Goal: Task Accomplishment & Management: Manage account settings

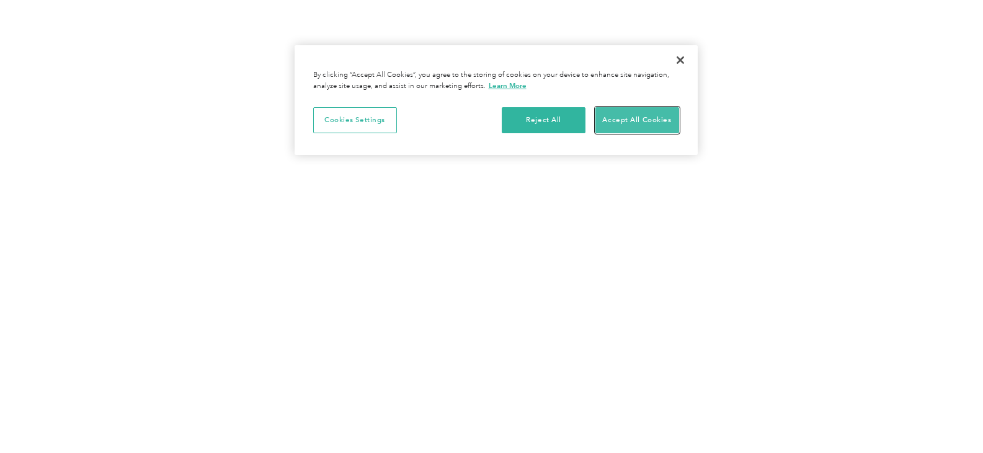
click at [646, 117] on button "Accept All Cookies" at bounding box center [637, 120] width 84 height 26
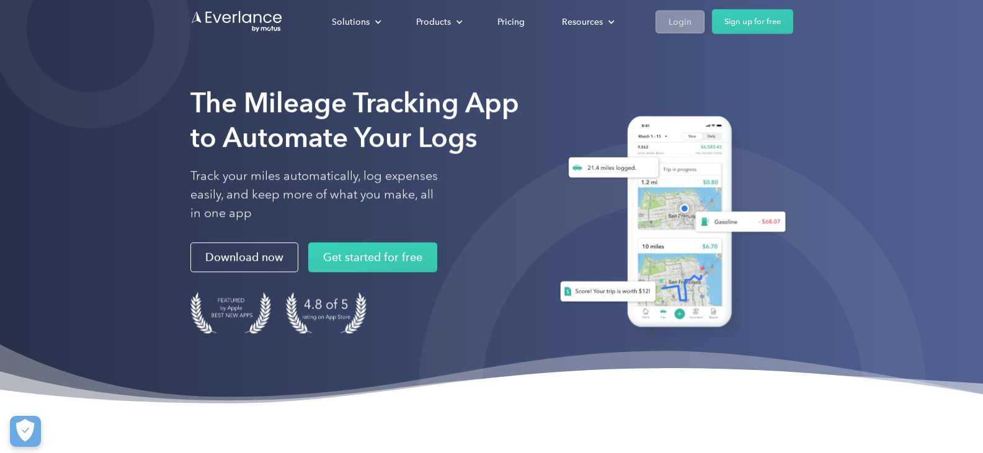
click at [692, 25] on link "Login" at bounding box center [680, 21] width 49 height 23
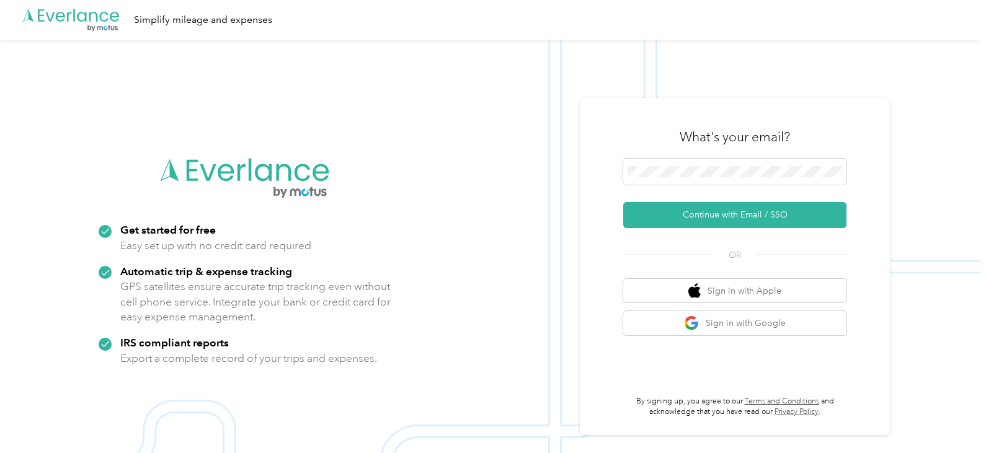
click at [738, 185] on div at bounding box center [734, 174] width 223 height 30
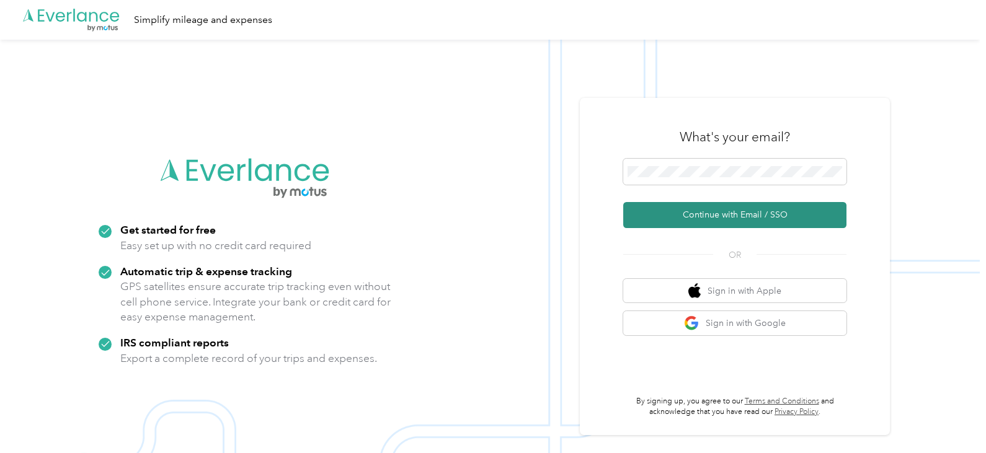
click at [706, 202] on button "Continue with Email / SSO" at bounding box center [734, 215] width 223 height 26
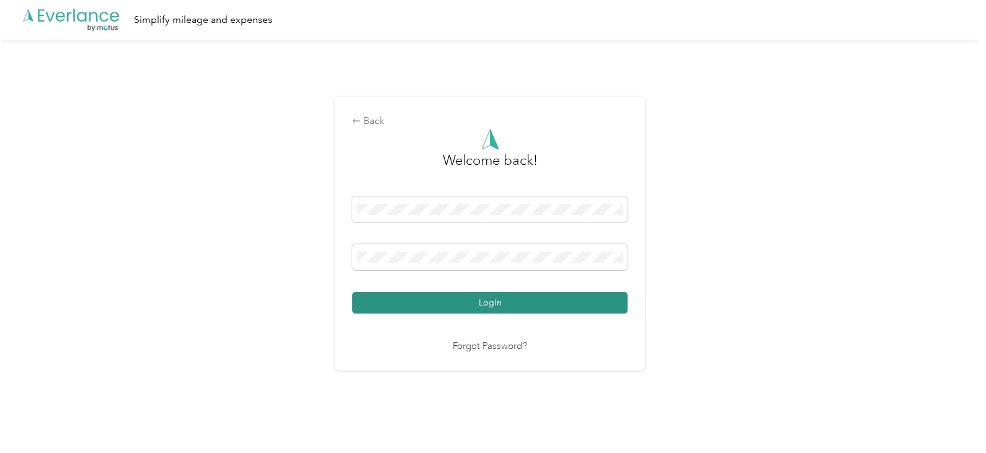
click at [468, 308] on button "Login" at bounding box center [489, 303] width 275 height 22
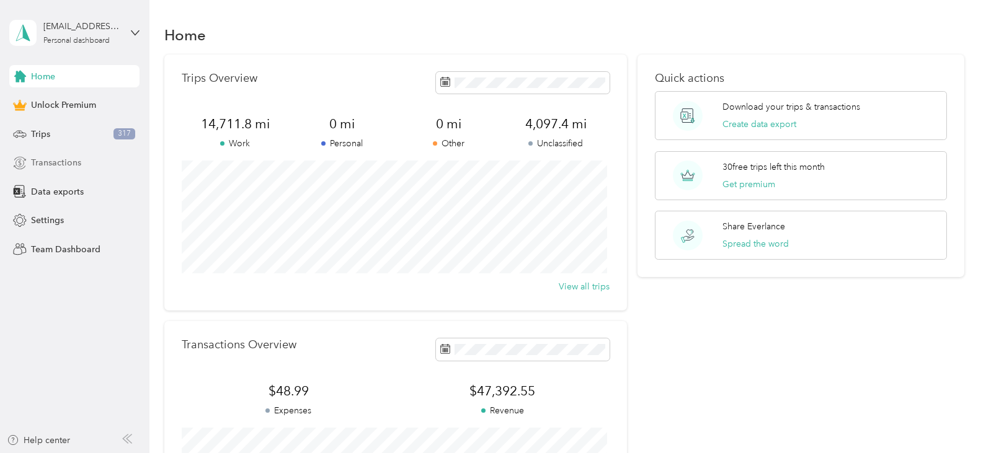
click at [86, 155] on div "Transactions" at bounding box center [74, 163] width 130 height 22
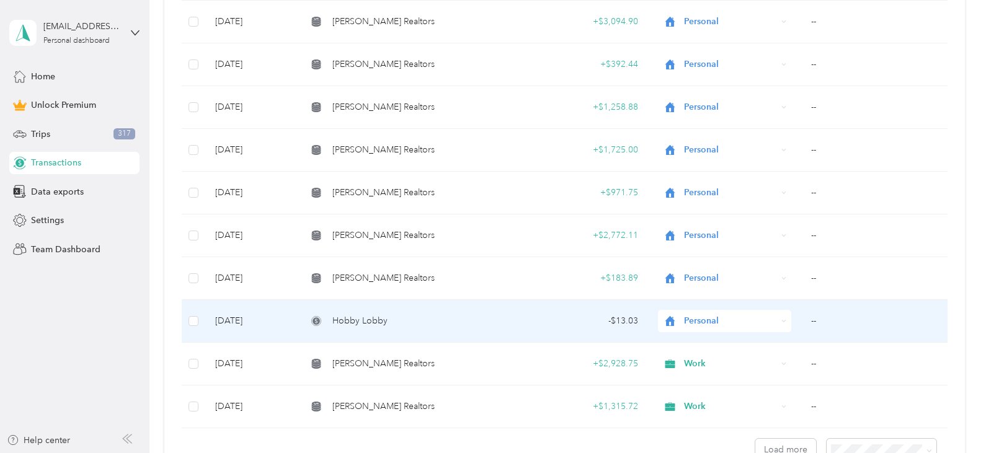
scroll to position [1014, 0]
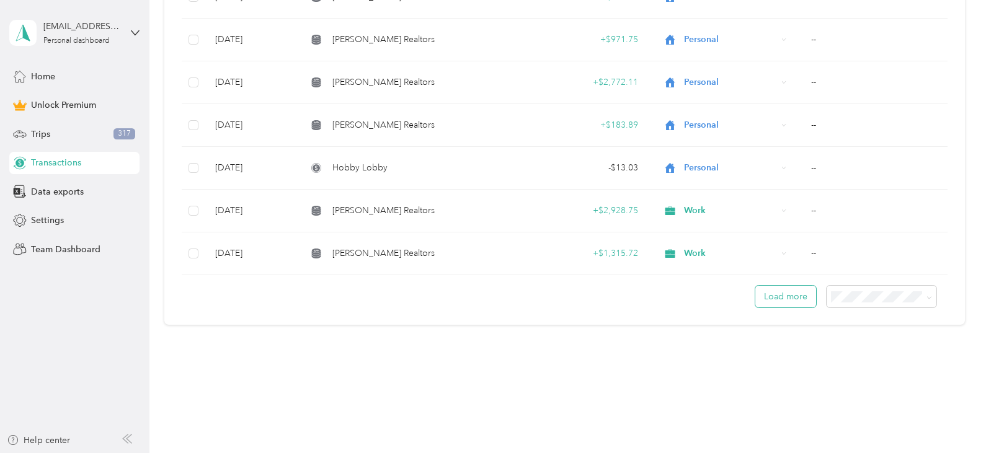
click at [797, 307] on button "Load more" at bounding box center [785, 297] width 61 height 22
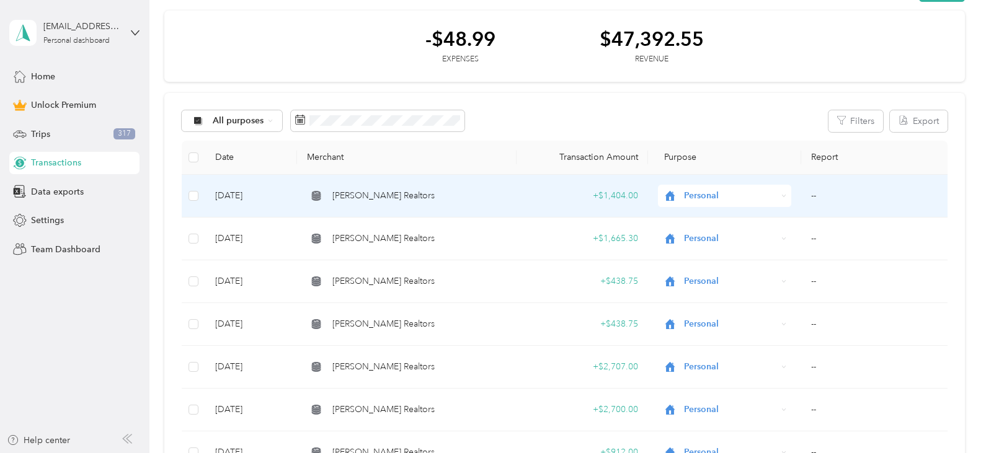
scroll to position [44, 0]
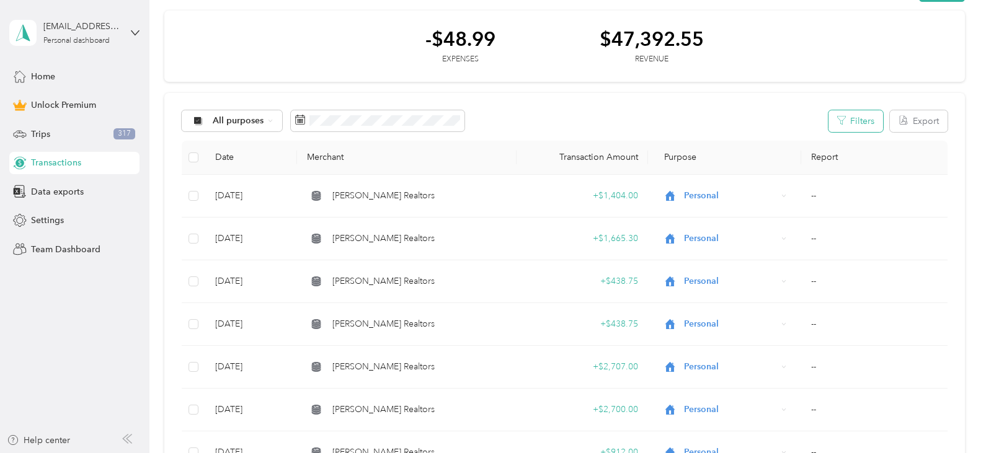
click at [854, 117] on button "Filters" at bounding box center [856, 121] width 55 height 22
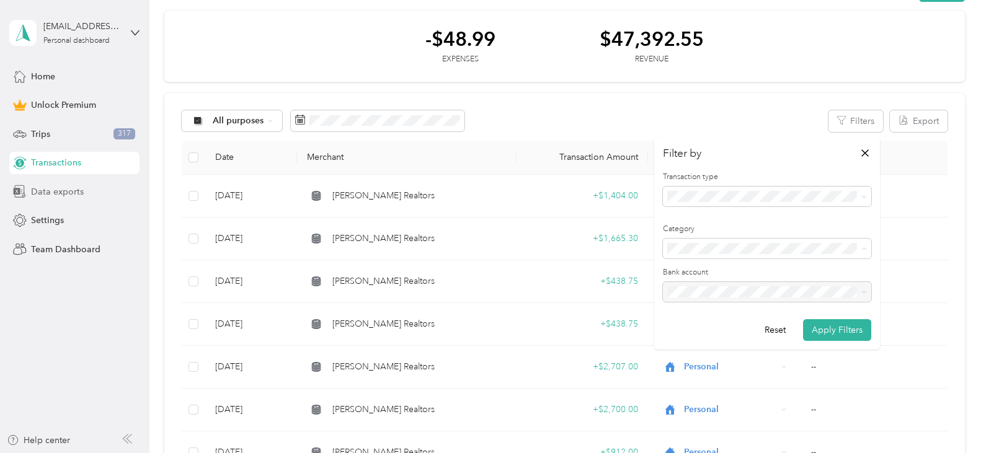
click at [61, 192] on span "Data exports" at bounding box center [57, 191] width 53 height 13
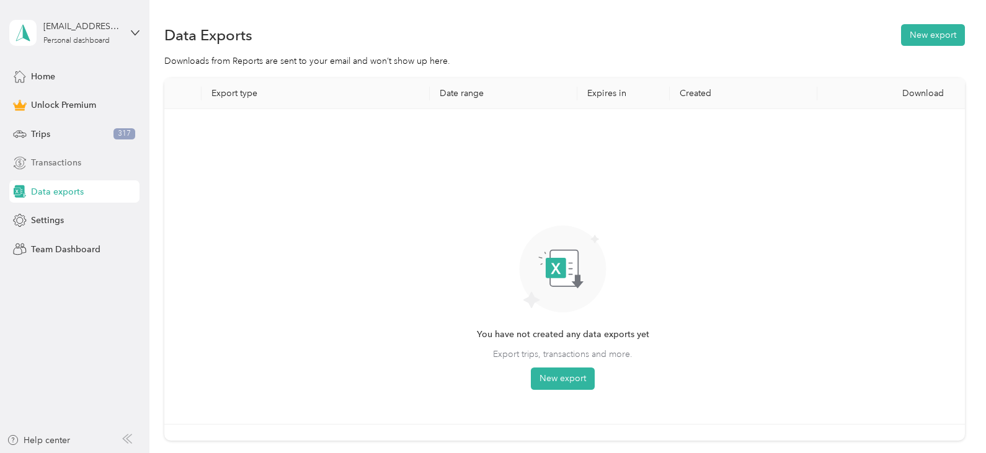
click at [74, 164] on span "Transactions" at bounding box center [56, 162] width 50 height 13
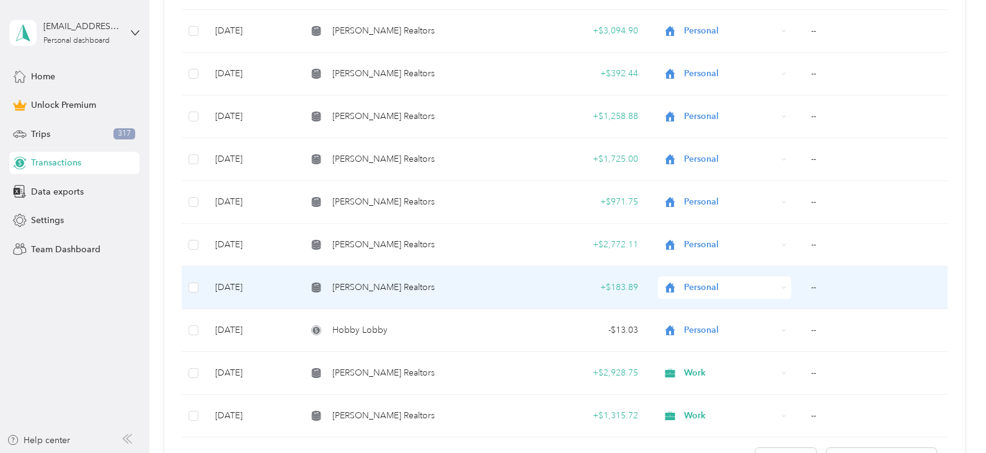
scroll to position [1014, 0]
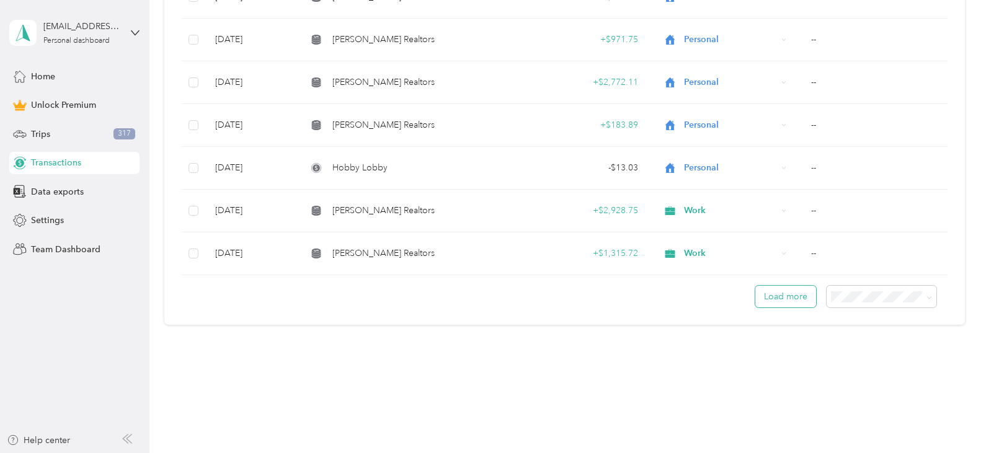
click at [794, 298] on button "Load more" at bounding box center [785, 297] width 61 height 22
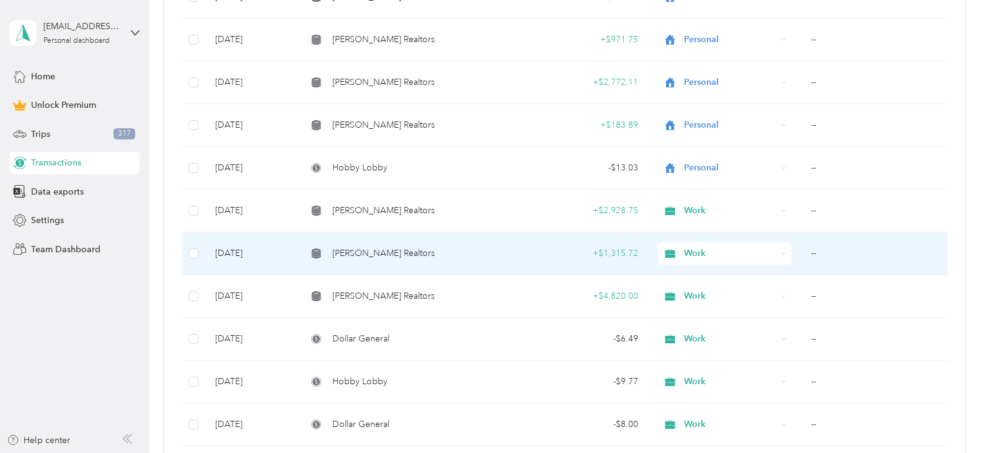
scroll to position [1399, 0]
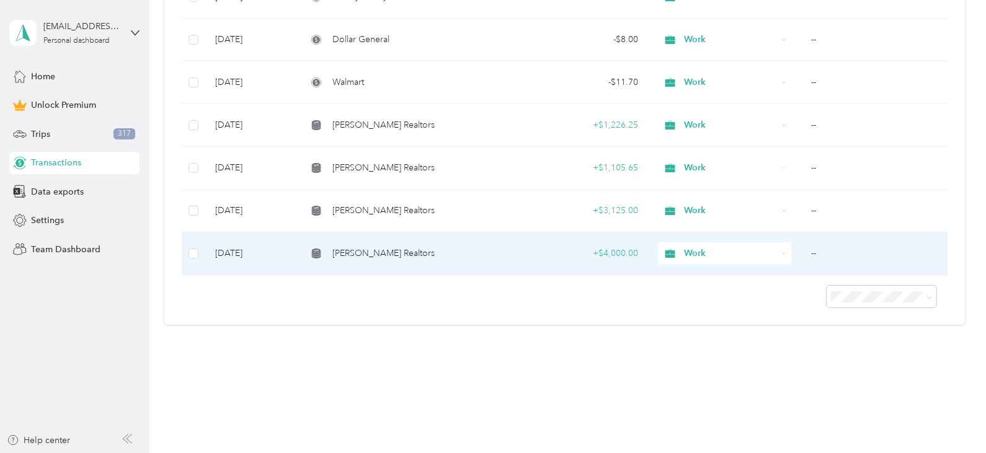
click at [244, 247] on td "Jan 6, 2025" at bounding box center [251, 254] width 92 height 43
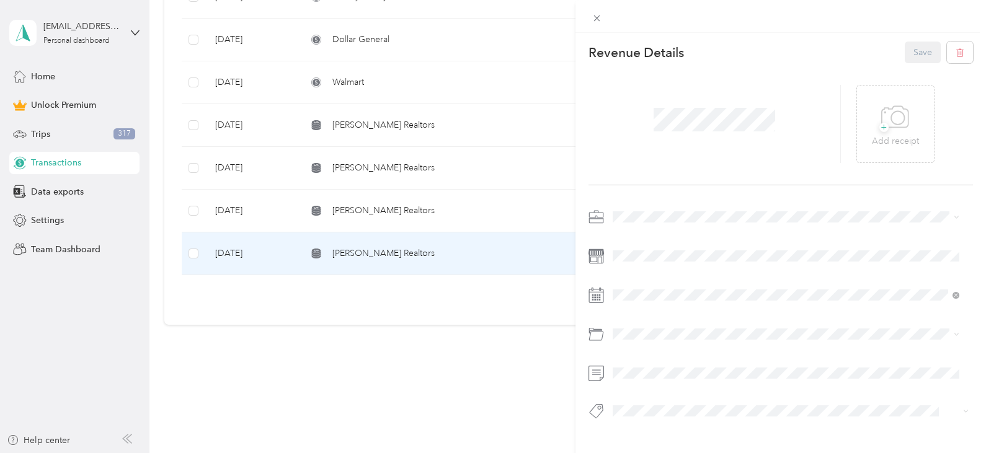
click at [362, 203] on div "This revenue cannot be edited because it is either under review, approved, or p…" at bounding box center [493, 226] width 986 height 453
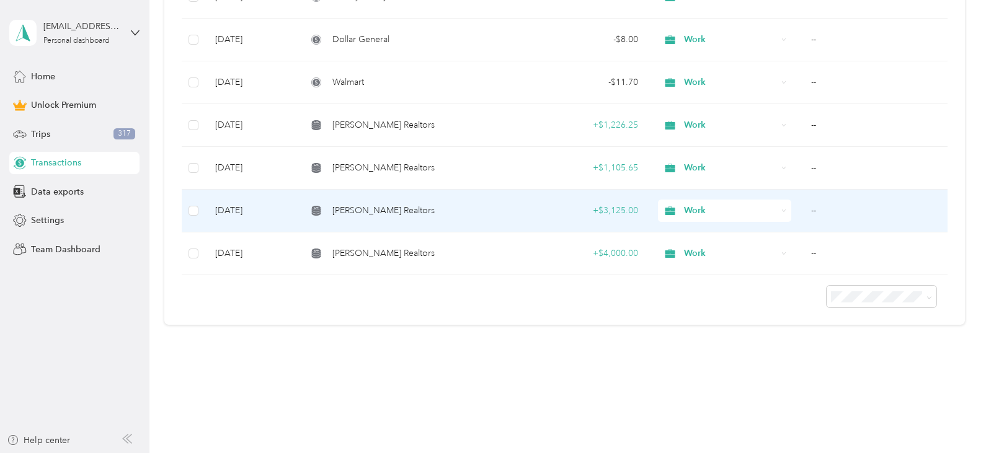
click at [362, 204] on span "Charles Burt Realtors" at bounding box center [383, 211] width 102 height 14
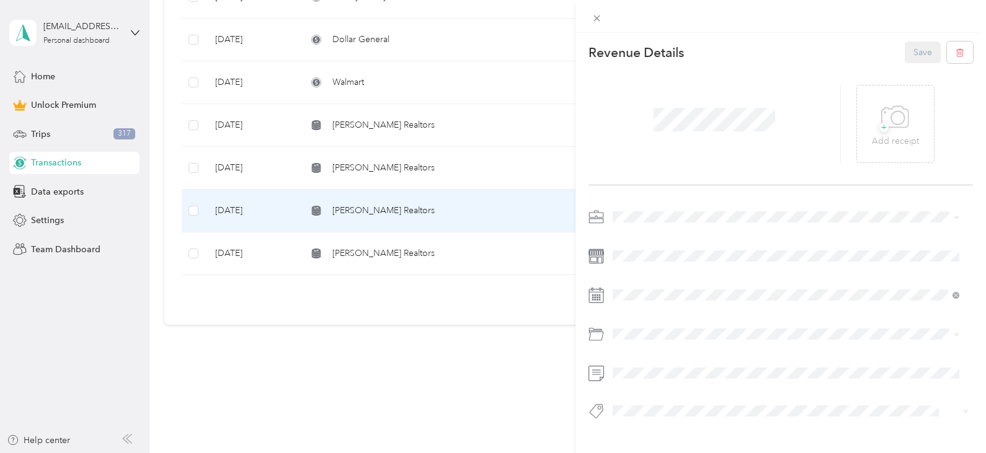
click at [234, 163] on div "This revenue cannot be edited because it is either under review, approved, or p…" at bounding box center [493, 226] width 986 height 453
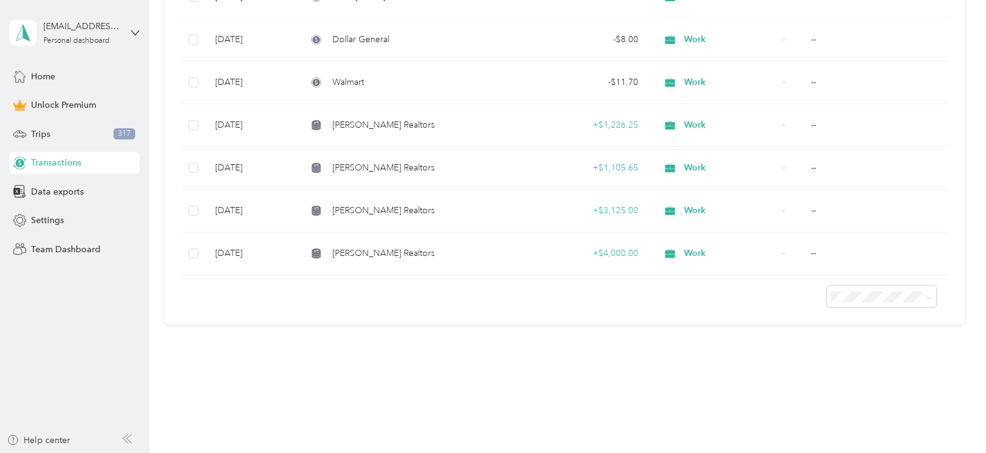
click at [234, 163] on div at bounding box center [493, 226] width 986 height 453
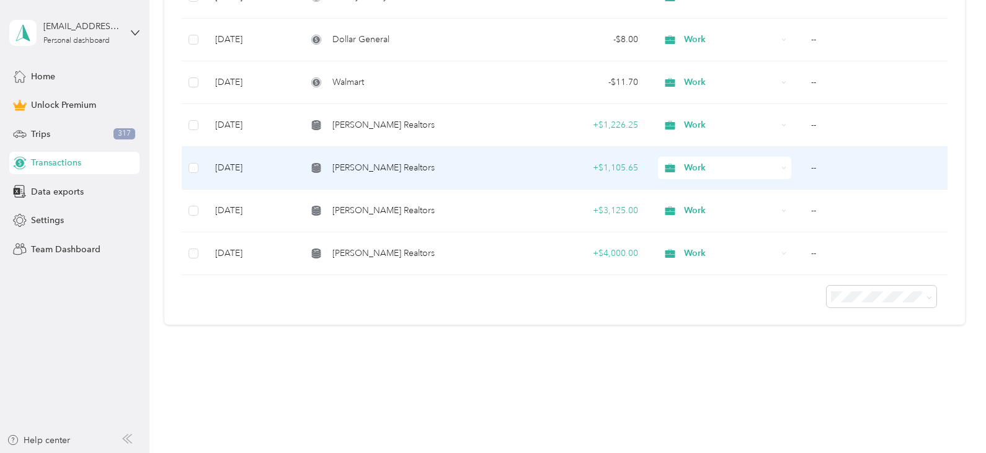
click at [234, 163] on td "Jan 9, 2025" at bounding box center [251, 168] width 92 height 43
click at [234, 163] on div at bounding box center [493, 226] width 986 height 453
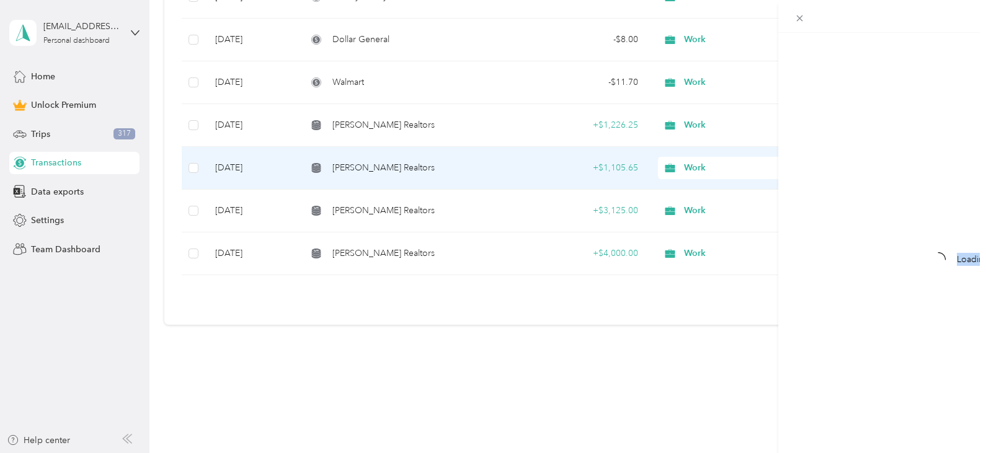
click at [234, 163] on div "Loading the revenue" at bounding box center [696, 226] width 986 height 453
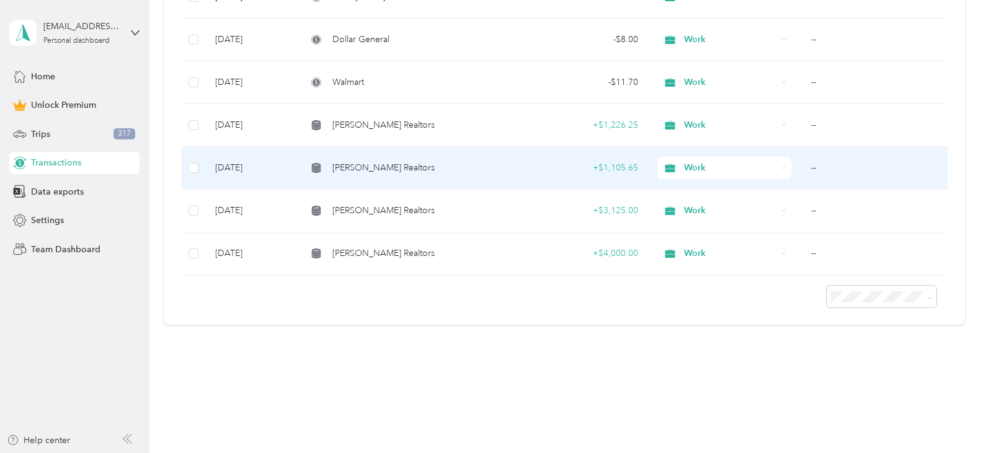
click at [234, 163] on td "Jan 9, 2025" at bounding box center [251, 168] width 92 height 43
click at [234, 163] on div at bounding box center [493, 226] width 986 height 453
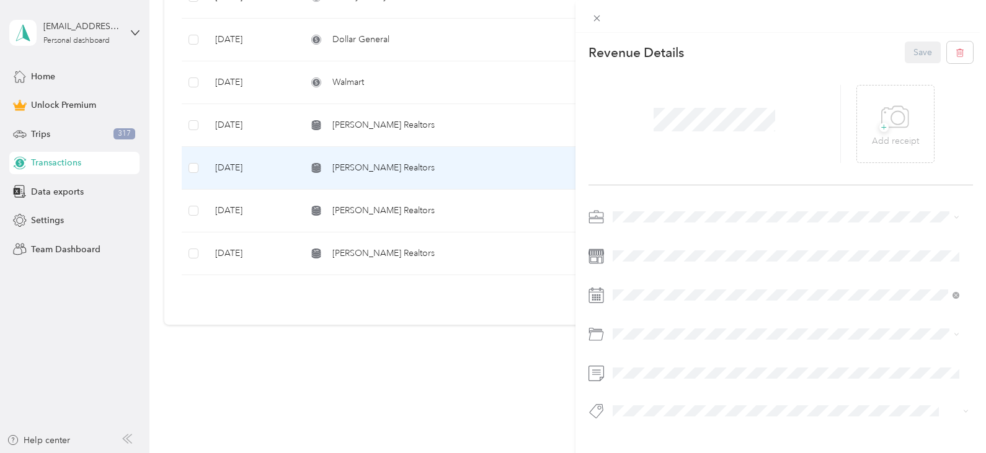
click at [339, 126] on div "This revenue cannot be edited because it is either under review, approved, or p…" at bounding box center [493, 226] width 986 height 453
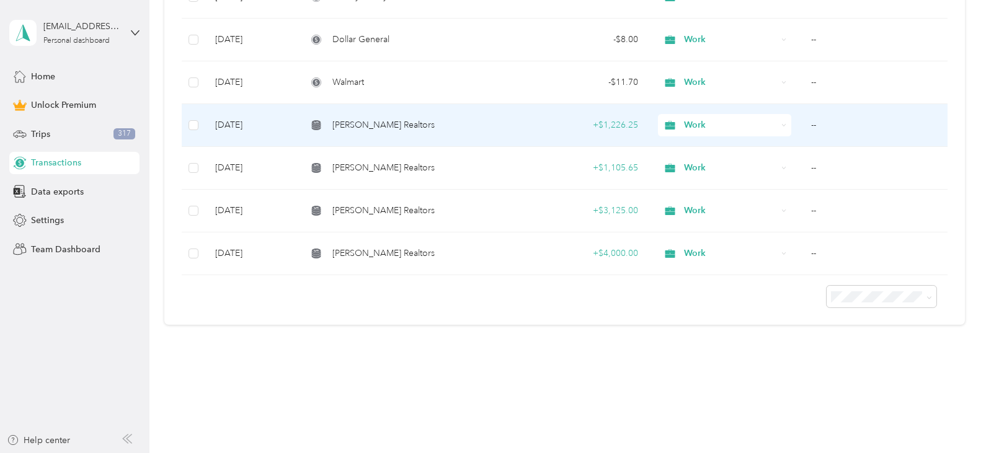
click at [339, 126] on span "Charles Burt Realtors" at bounding box center [383, 125] width 102 height 14
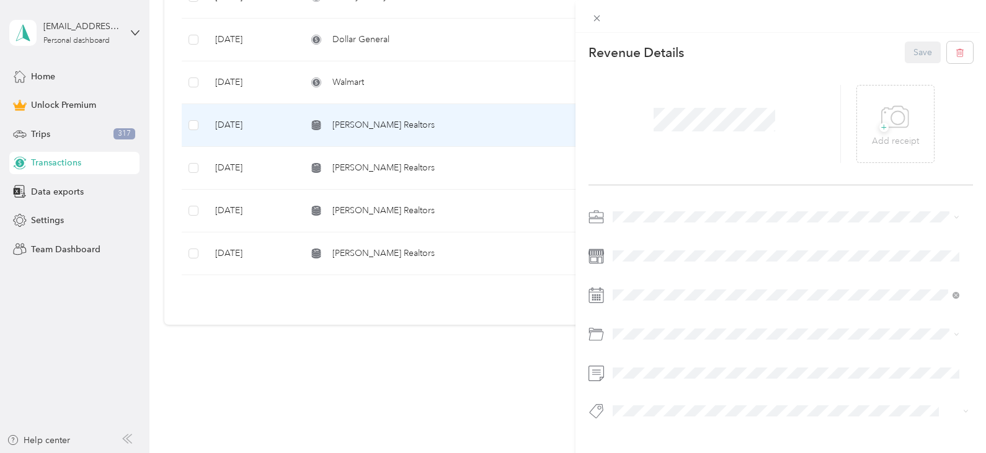
click at [366, 42] on div "This revenue cannot be edited because it is either under review, approved, or p…" at bounding box center [493, 226] width 986 height 453
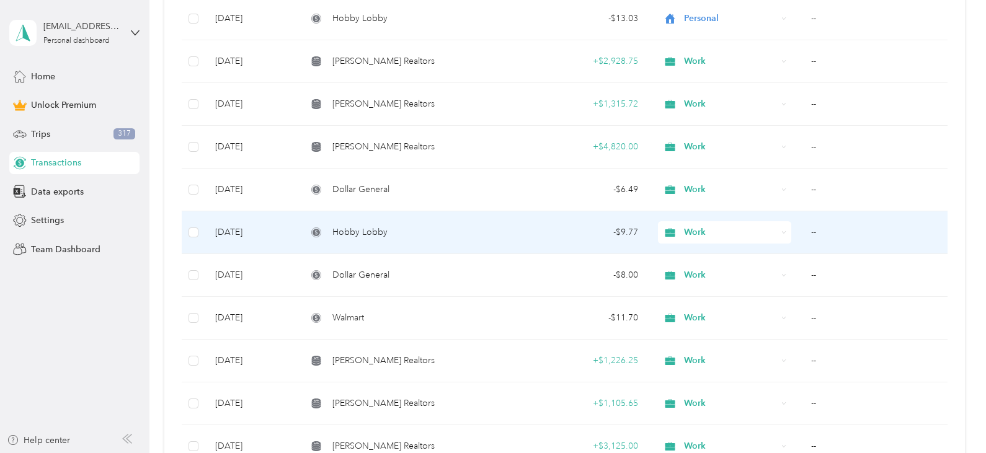
scroll to position [1162, 0]
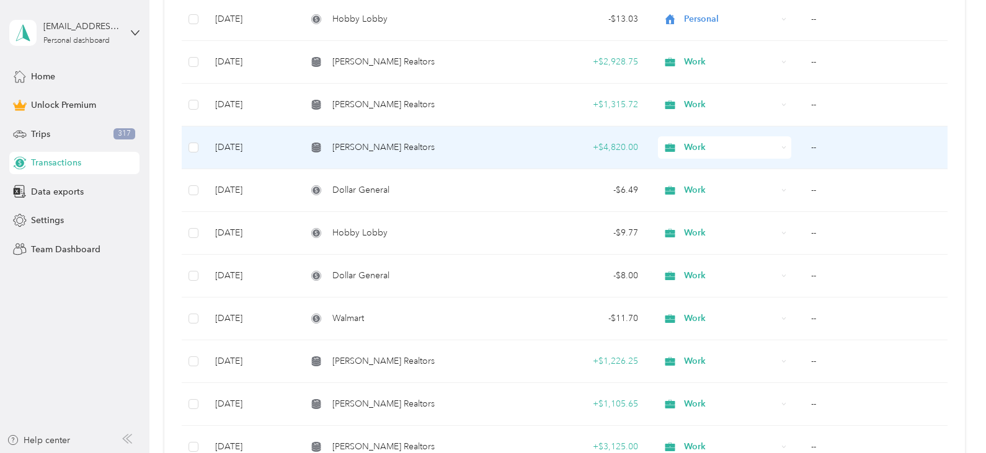
click at [363, 153] on span "Charles Burt Realtors" at bounding box center [383, 148] width 102 height 14
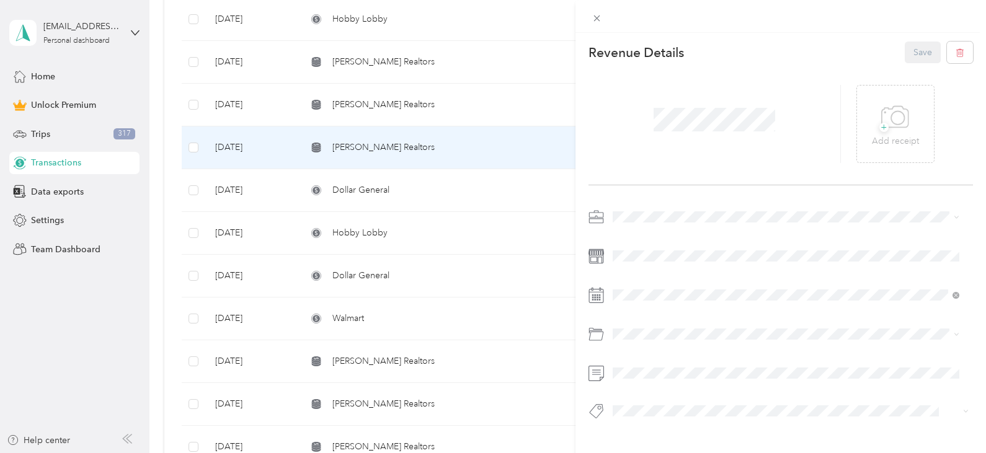
click at [211, 143] on div "This revenue cannot be edited because it is either under review, approved, or p…" at bounding box center [493, 226] width 986 height 453
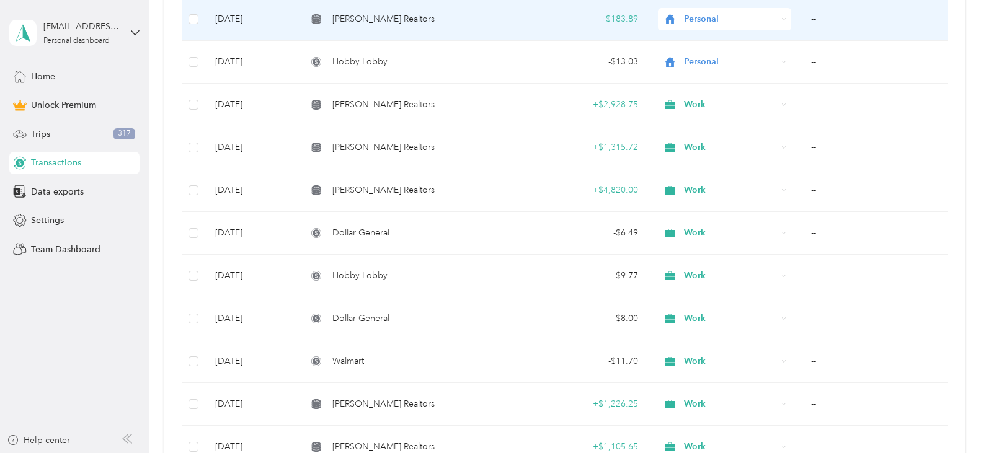
scroll to position [1120, 0]
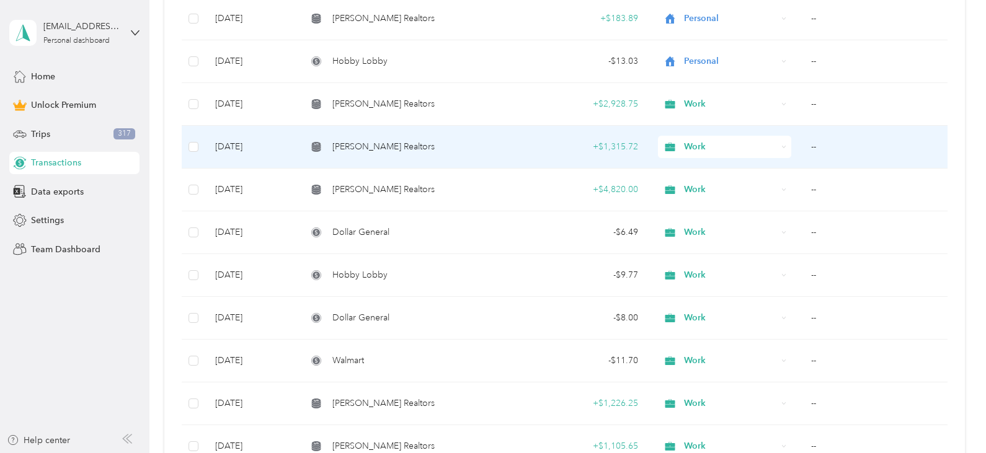
click at [374, 136] on td "Charles Burt Realtors" at bounding box center [406, 147] width 219 height 43
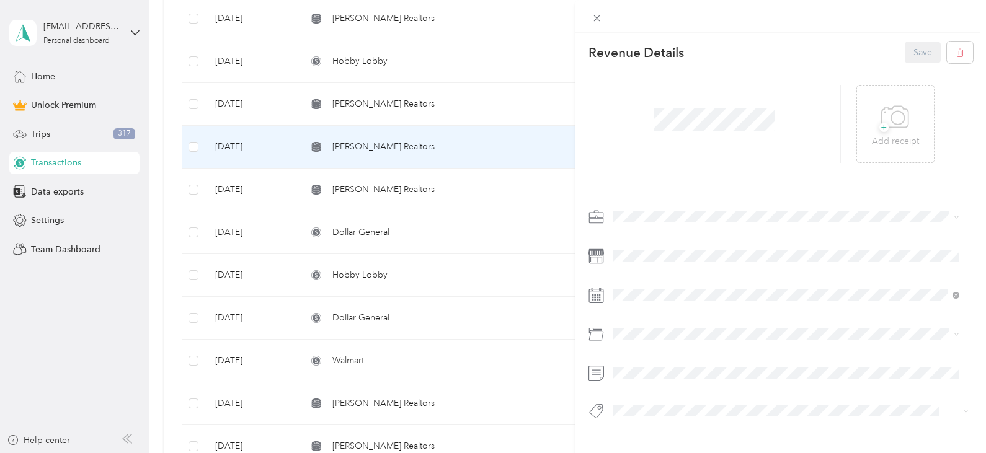
click at [282, 91] on div "This revenue cannot be edited because it is either under review, approved, or p…" at bounding box center [493, 226] width 986 height 453
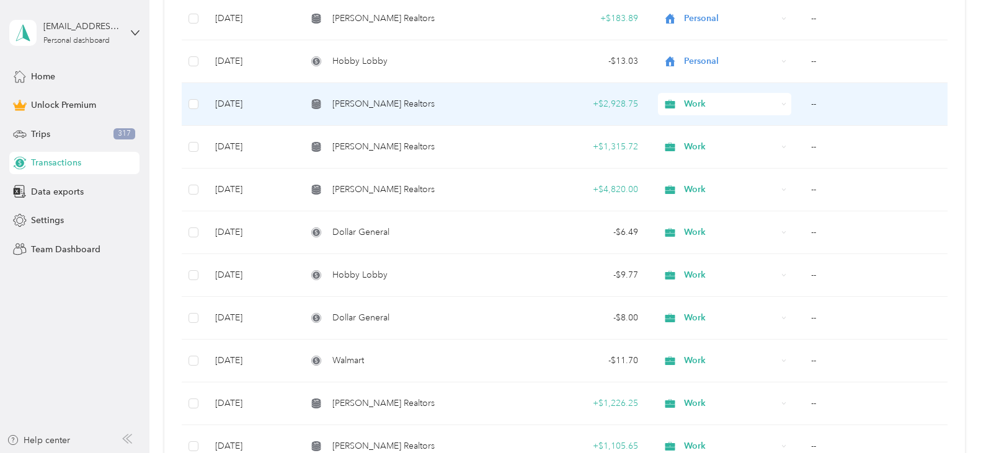
click at [256, 103] on td "Jan 29, 2025" at bounding box center [251, 104] width 92 height 43
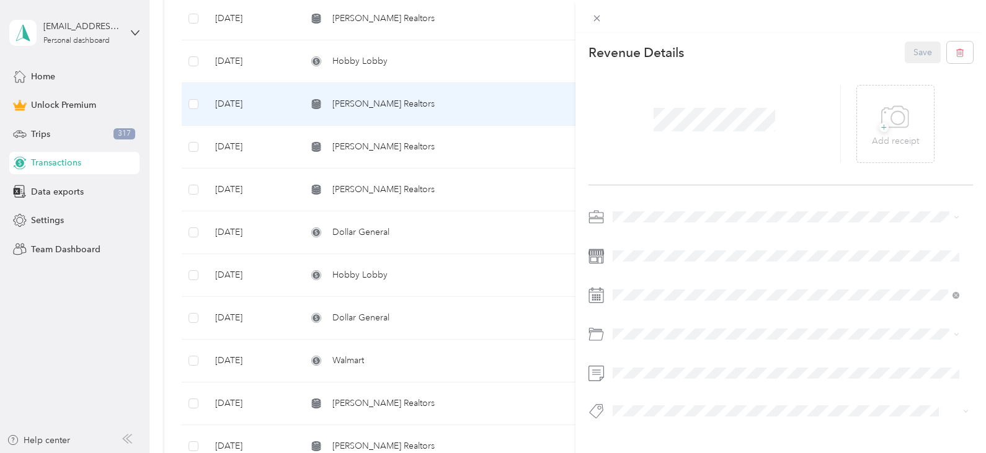
click at [374, 24] on div "This revenue cannot be edited because it is either under review, approved, or p…" at bounding box center [493, 226] width 986 height 453
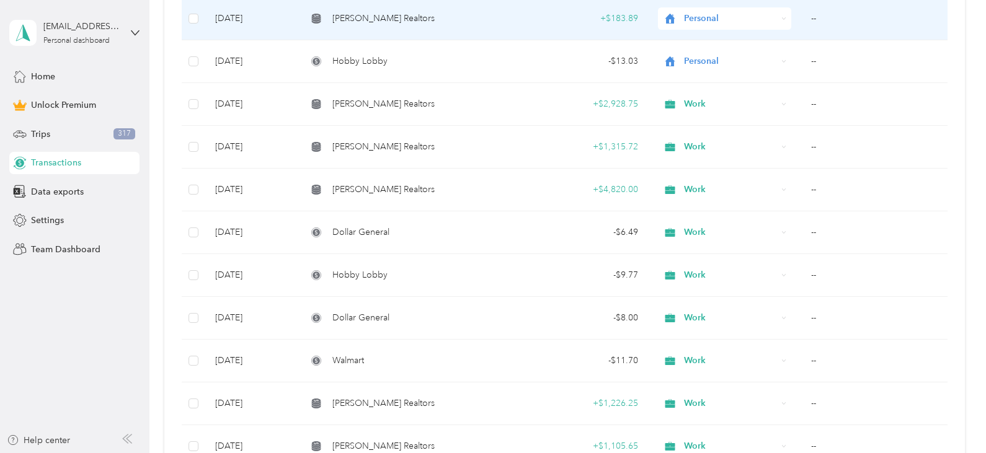
click at [374, 24] on span "Charles Burt Realtors" at bounding box center [383, 19] width 102 height 14
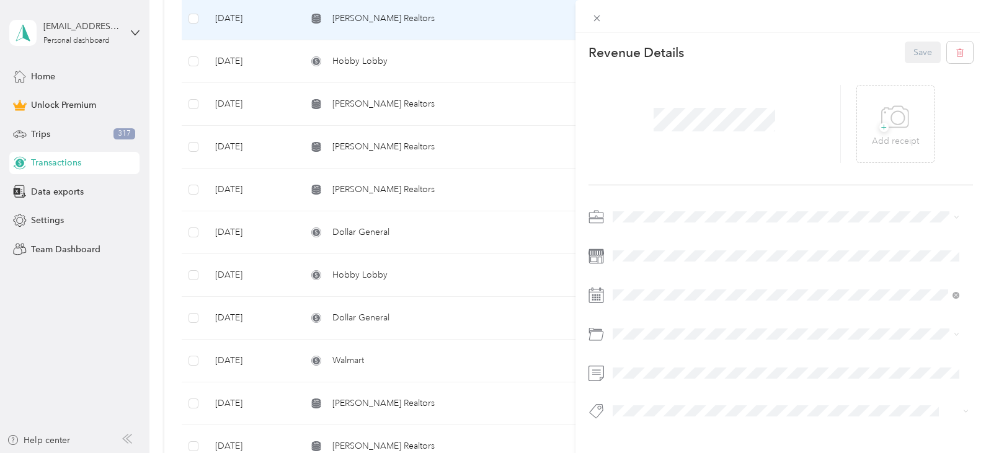
scroll to position [1399, 0]
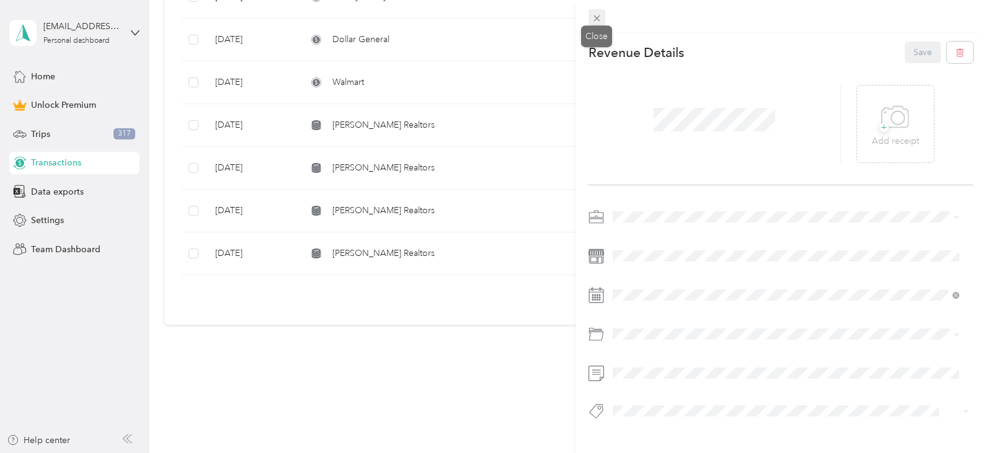
click at [593, 17] on icon at bounding box center [597, 18] width 11 height 11
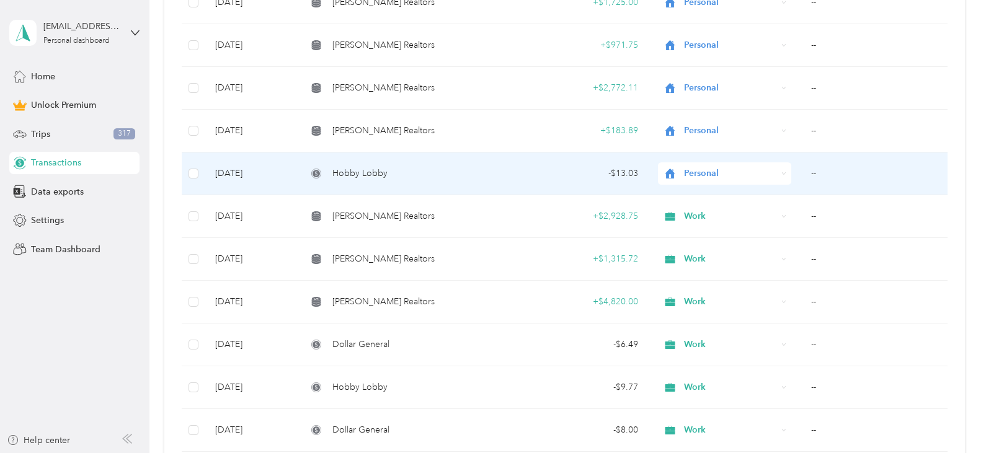
scroll to position [989, 0]
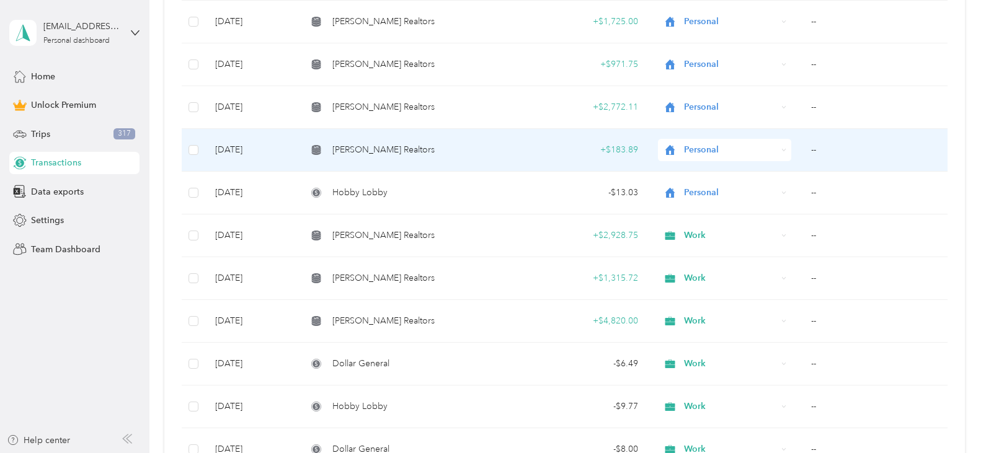
click at [443, 169] on td "Charles Burt Realtors" at bounding box center [406, 150] width 219 height 43
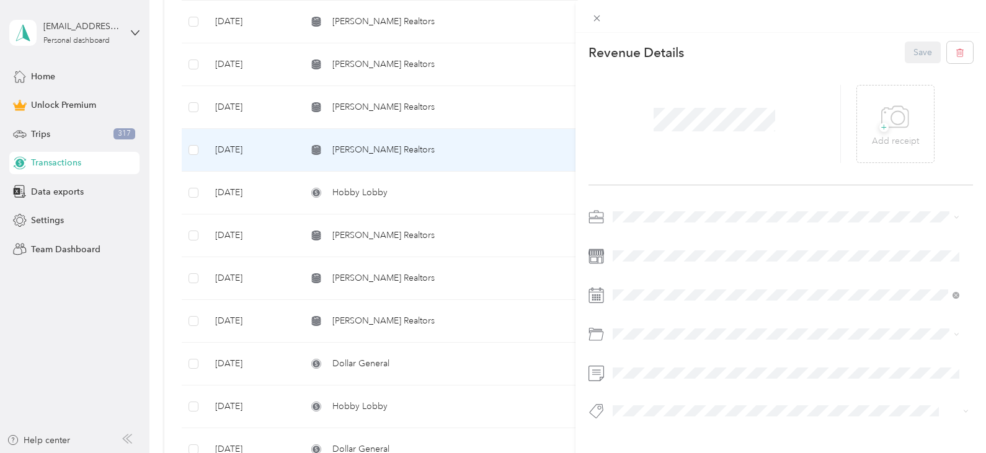
click at [409, 104] on div "This revenue cannot be edited because it is either under review, approved, or p…" at bounding box center [493, 226] width 986 height 453
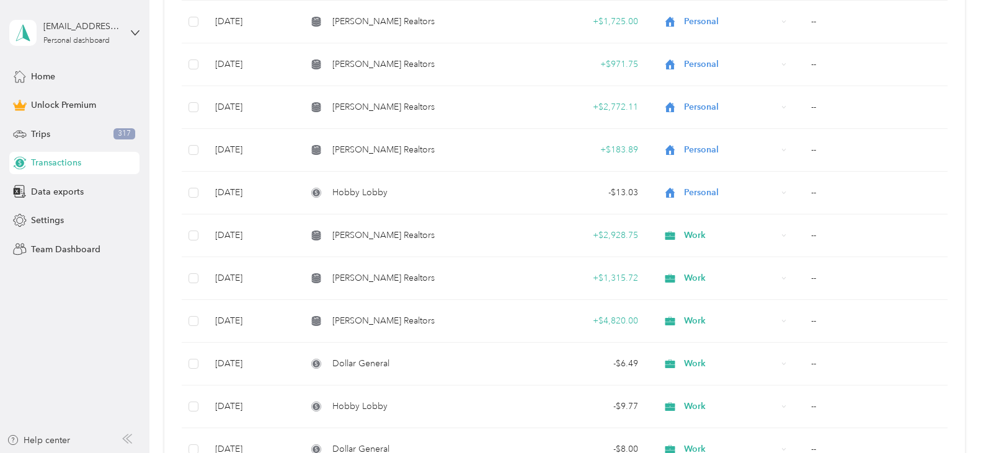
click at [374, 114] on div at bounding box center [493, 226] width 986 height 453
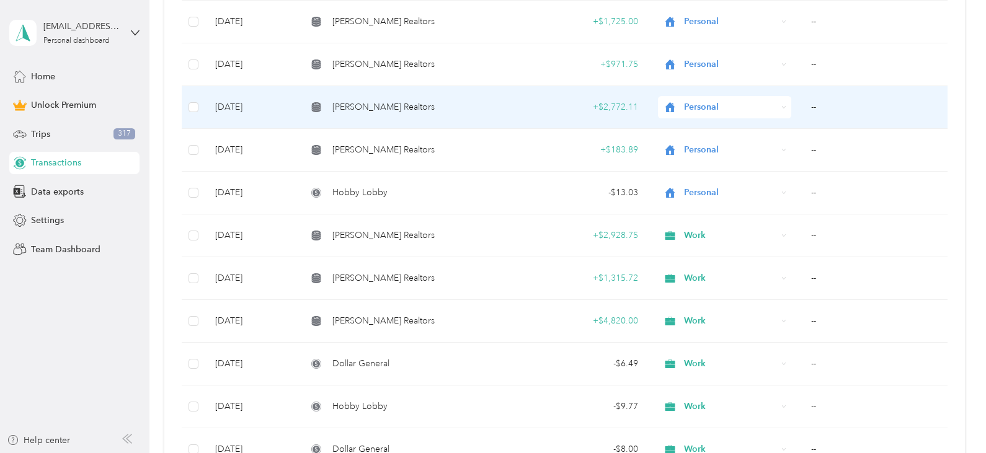
click at [374, 114] on span "Charles Burt Realtors" at bounding box center [383, 107] width 102 height 14
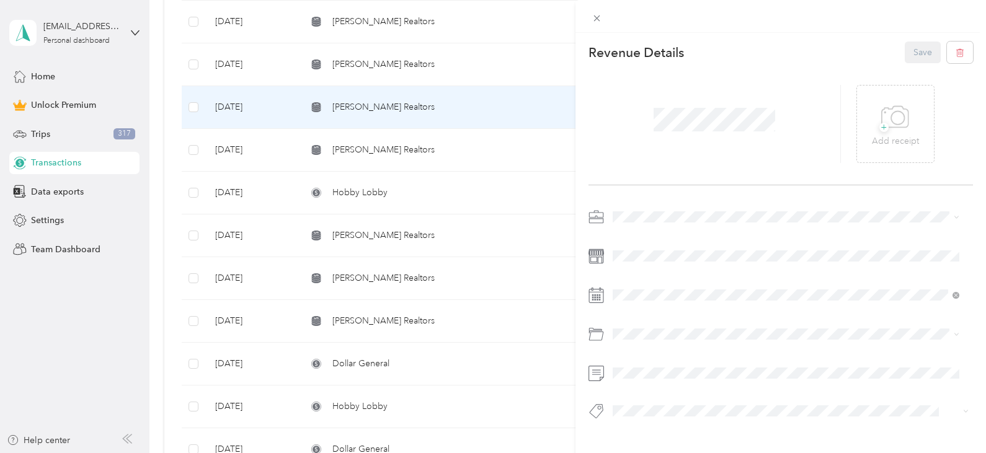
click at [383, 138] on div "This revenue cannot be edited because it is either under review, approved, or p…" at bounding box center [493, 226] width 986 height 453
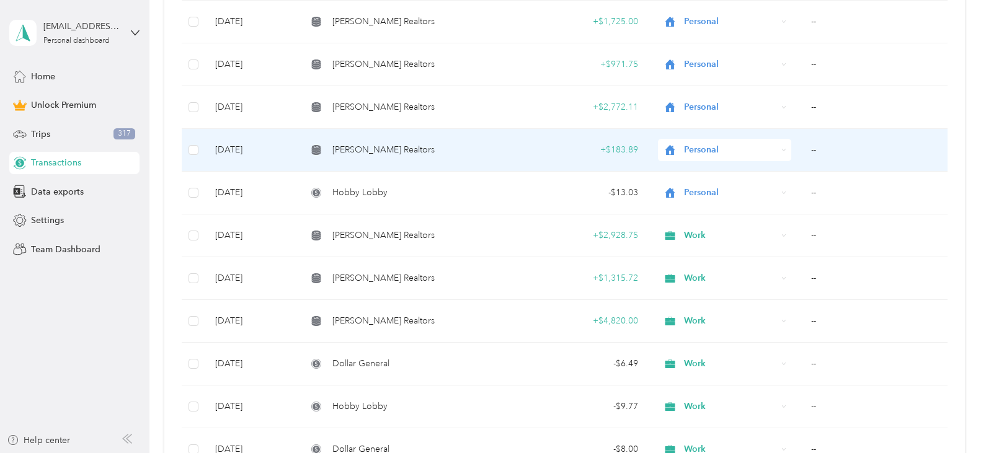
click at [385, 159] on td "Charles Burt Realtors" at bounding box center [406, 150] width 219 height 43
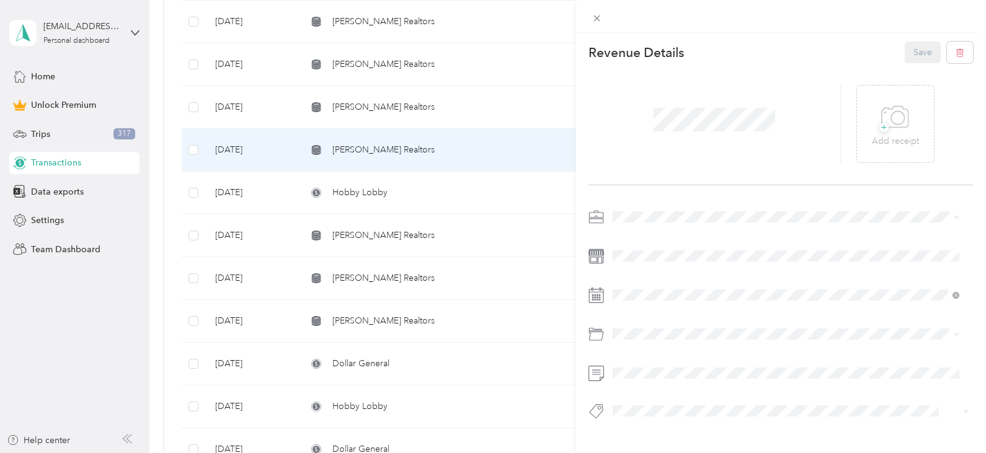
click at [391, 107] on div "This revenue cannot be edited because it is either under review, approved, or p…" at bounding box center [493, 226] width 986 height 453
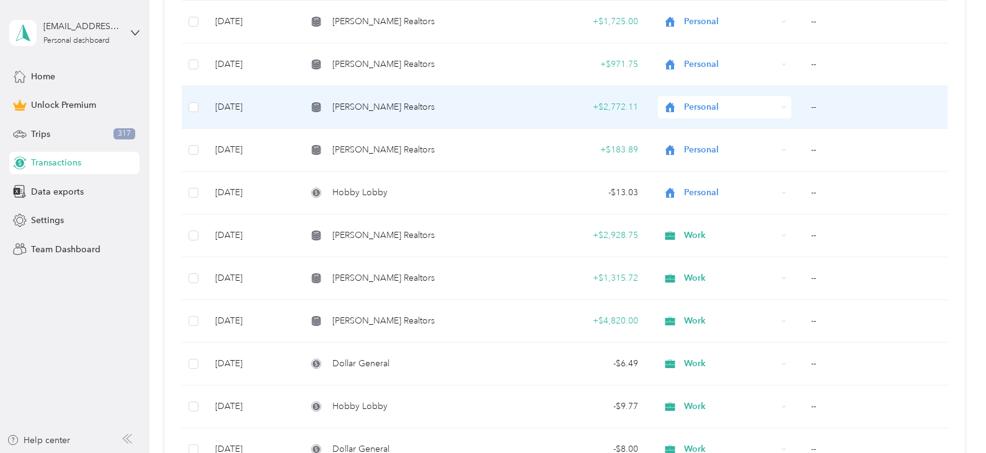
click at [391, 107] on span "Charles Burt Realtors" at bounding box center [383, 107] width 102 height 14
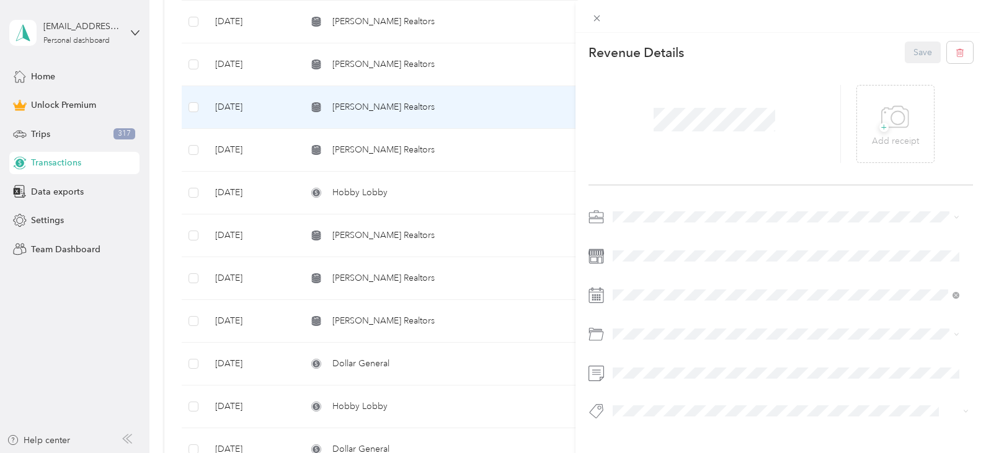
click at [378, 144] on div "This revenue cannot be edited because it is either under review, approved, or p…" at bounding box center [493, 226] width 986 height 453
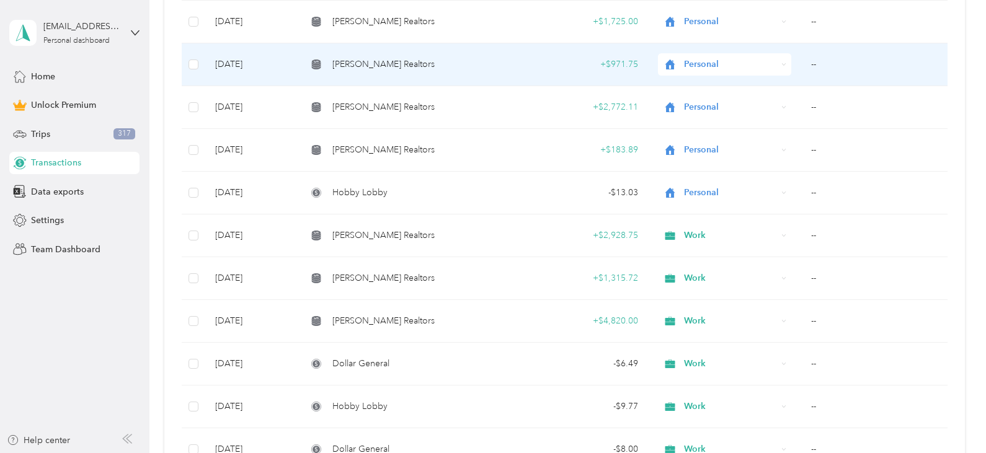
click at [414, 76] on td "Charles Burt Realtors" at bounding box center [406, 64] width 219 height 43
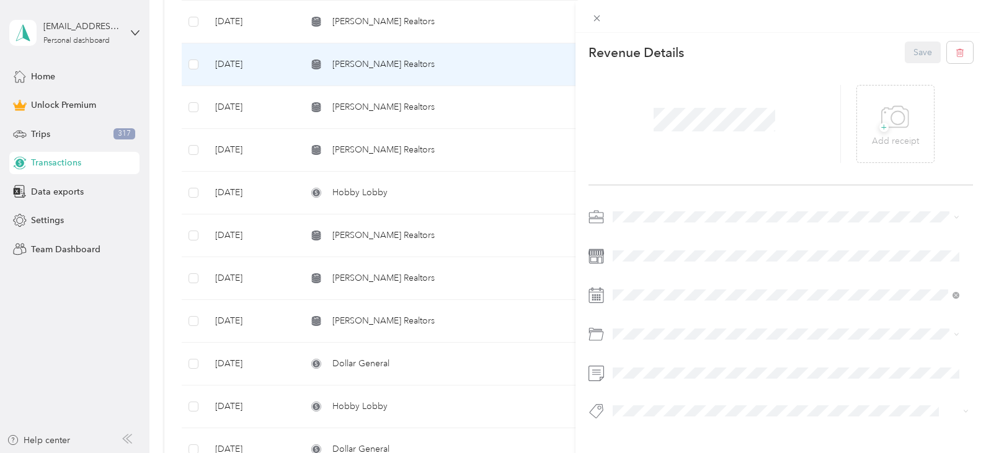
click at [388, 18] on div "This revenue cannot be edited because it is either under review, approved, or p…" at bounding box center [493, 226] width 986 height 453
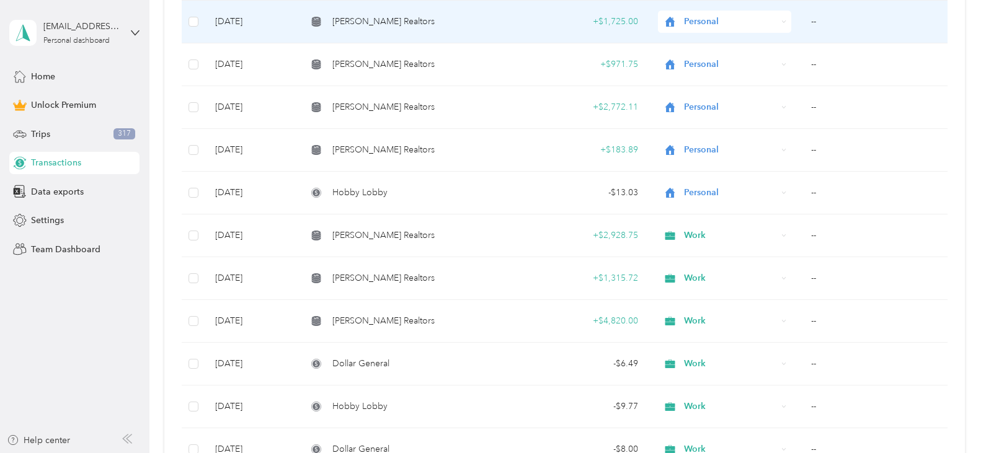
click at [388, 19] on span "Charles Burt Realtors" at bounding box center [383, 22] width 102 height 14
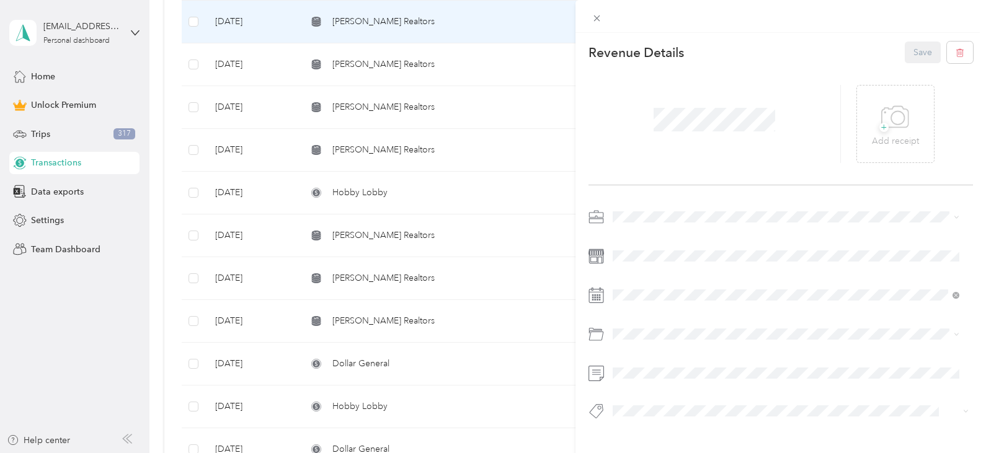
drag, startPoint x: 440, startPoint y: 108, endPoint x: 398, endPoint y: 99, distance: 43.1
click at [398, 99] on div "This revenue cannot be edited because it is either under review, approved, or p…" at bounding box center [493, 226] width 986 height 453
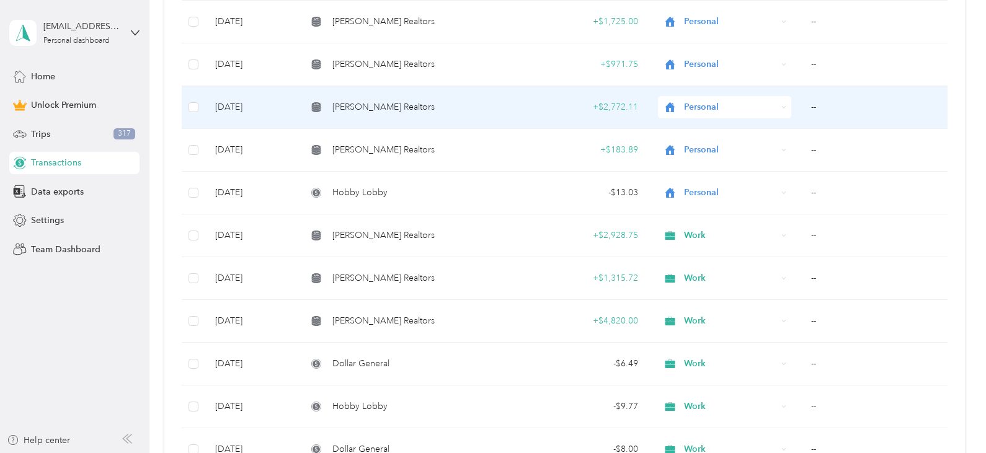
scroll to position [840, 0]
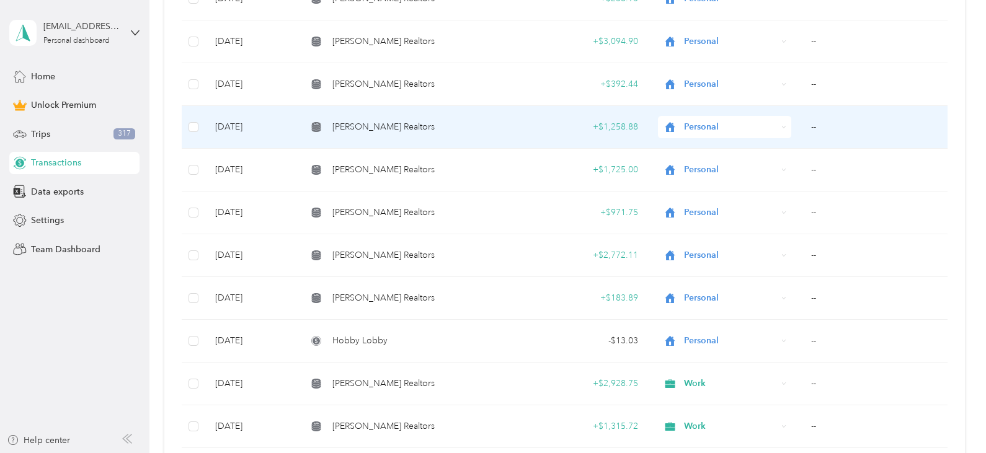
click at [424, 130] on div "Charles Burt Realtors" at bounding box center [406, 127] width 199 height 14
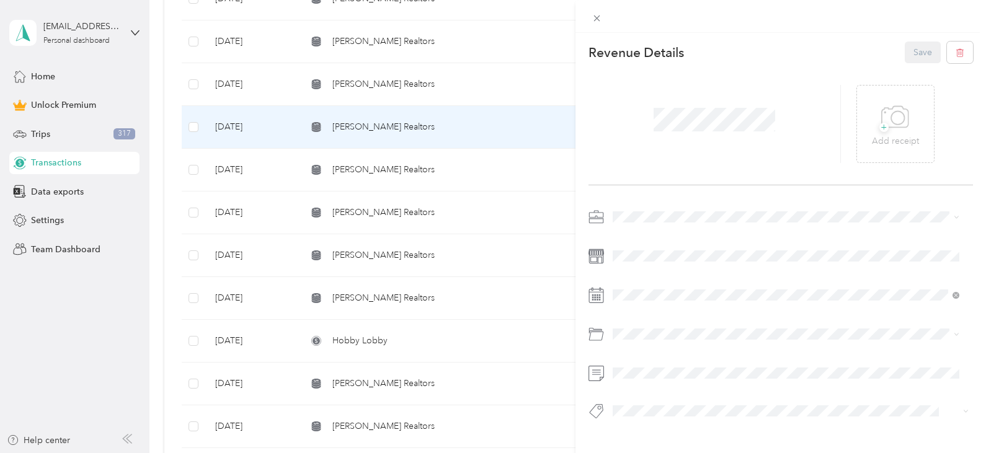
click at [330, 216] on div "This revenue cannot be edited because it is either under review, approved, or p…" at bounding box center [493, 226] width 986 height 453
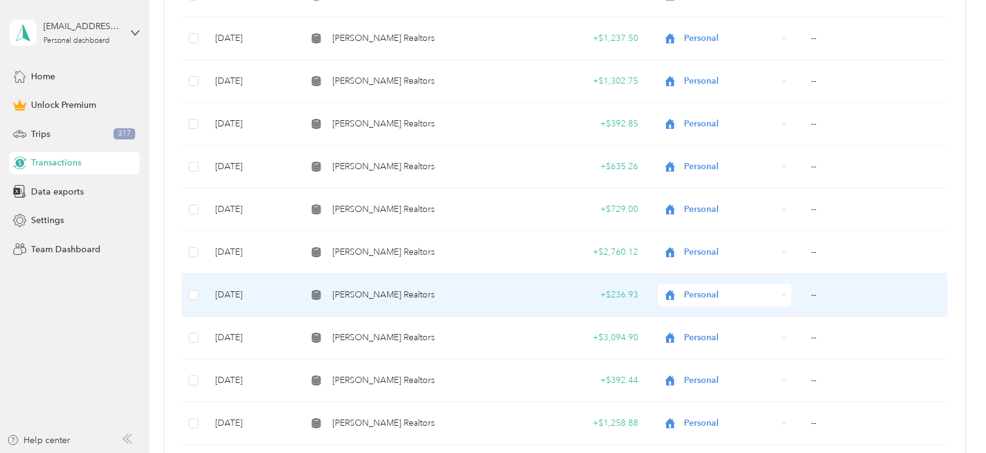
scroll to position [542, 0]
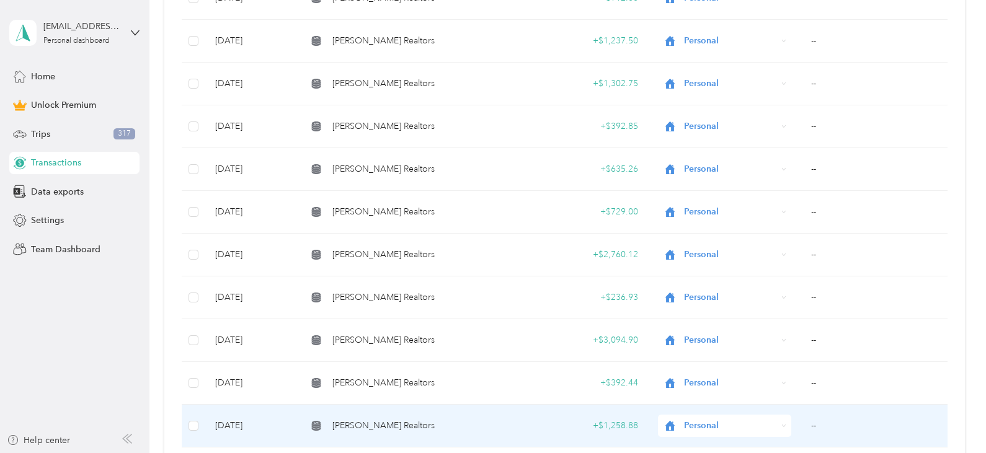
click at [370, 423] on span "Charles Burt Realtors" at bounding box center [383, 426] width 102 height 14
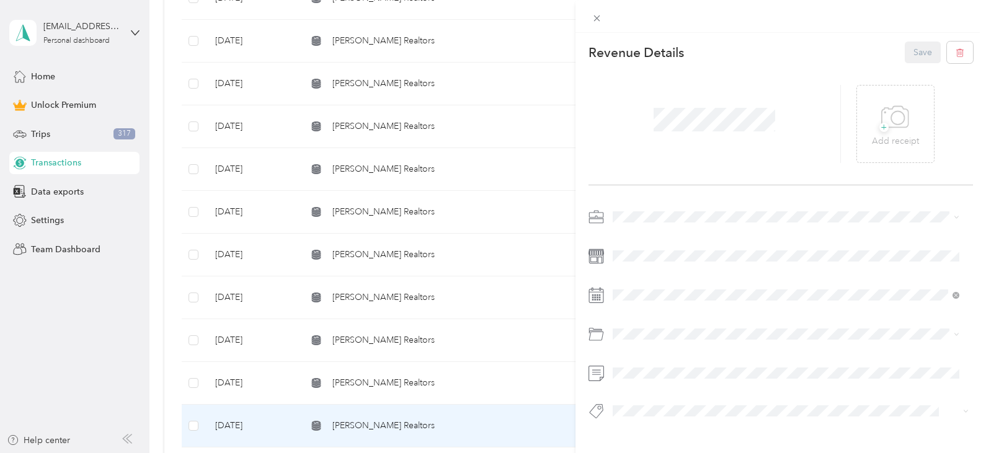
click at [364, 205] on div "This revenue cannot be edited because it is either under review, approved, or p…" at bounding box center [493, 226] width 986 height 453
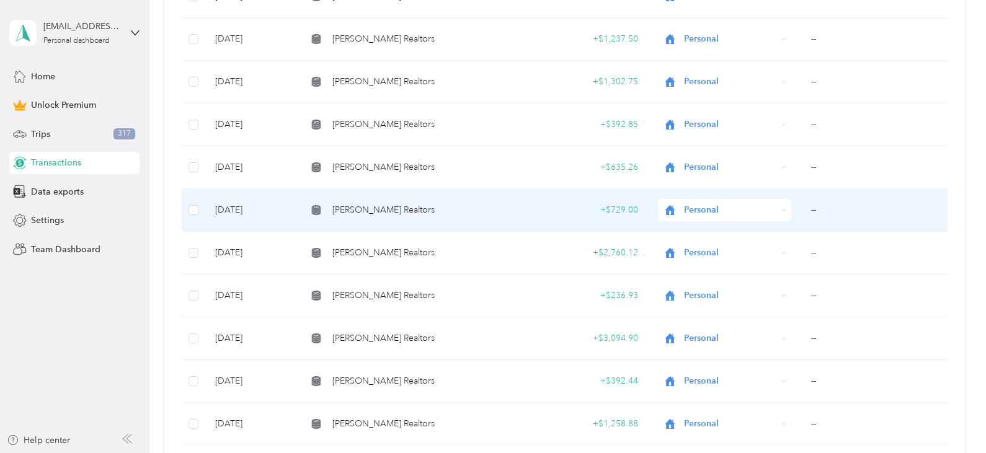
scroll to position [544, 0]
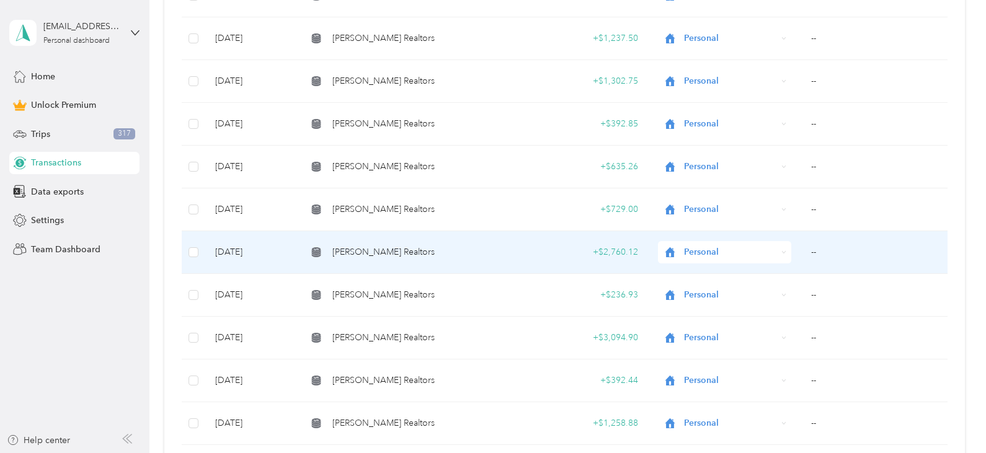
click at [436, 261] on td "Charles Burt Realtors" at bounding box center [406, 252] width 219 height 43
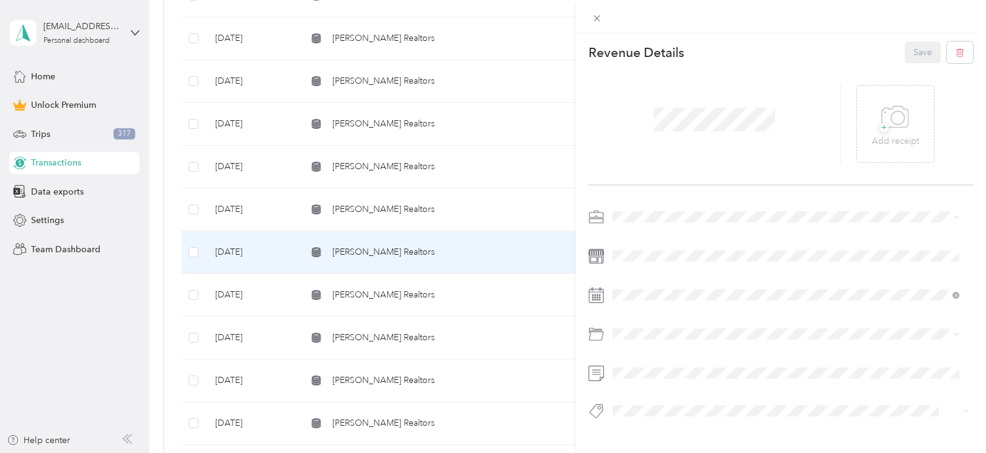
click at [424, 292] on div "This revenue cannot be edited because it is either under review, approved, or p…" at bounding box center [493, 226] width 986 height 453
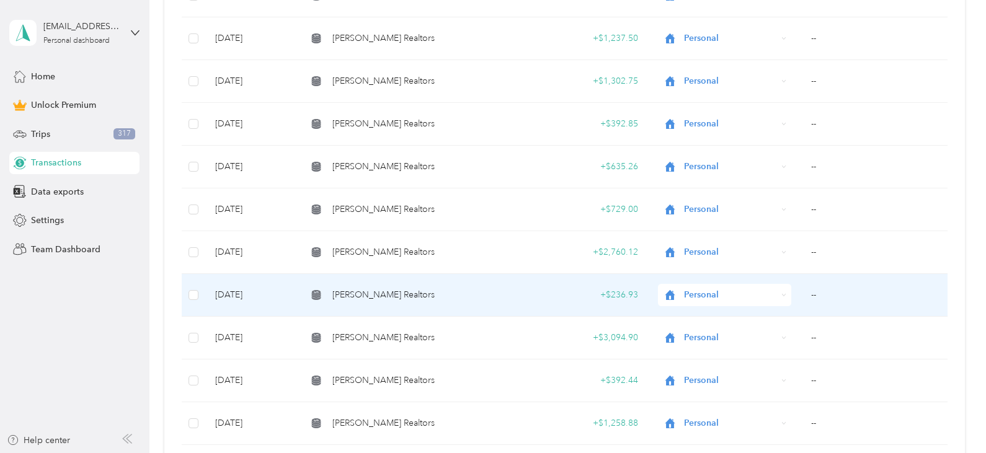
click at [424, 292] on div "Charles Burt Realtors" at bounding box center [406, 295] width 199 height 14
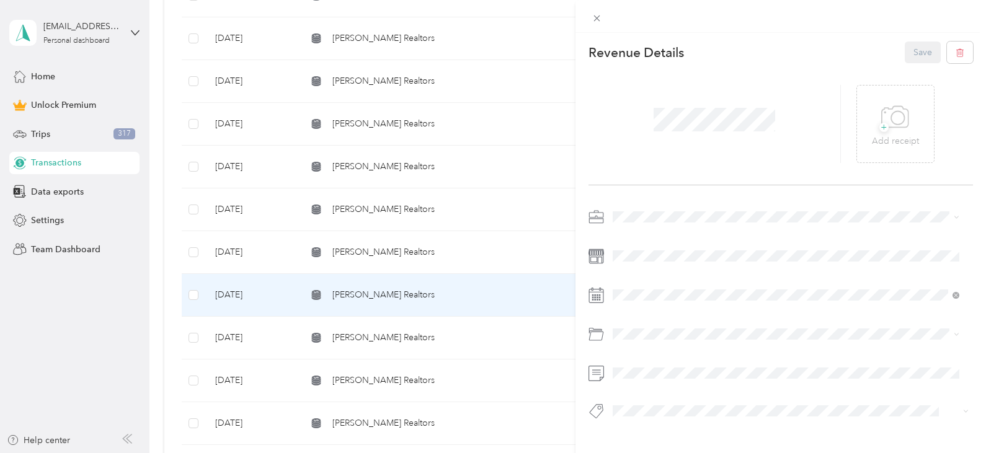
click at [422, 339] on div "This revenue cannot be edited because it is either under review, approved, or p…" at bounding box center [493, 226] width 986 height 453
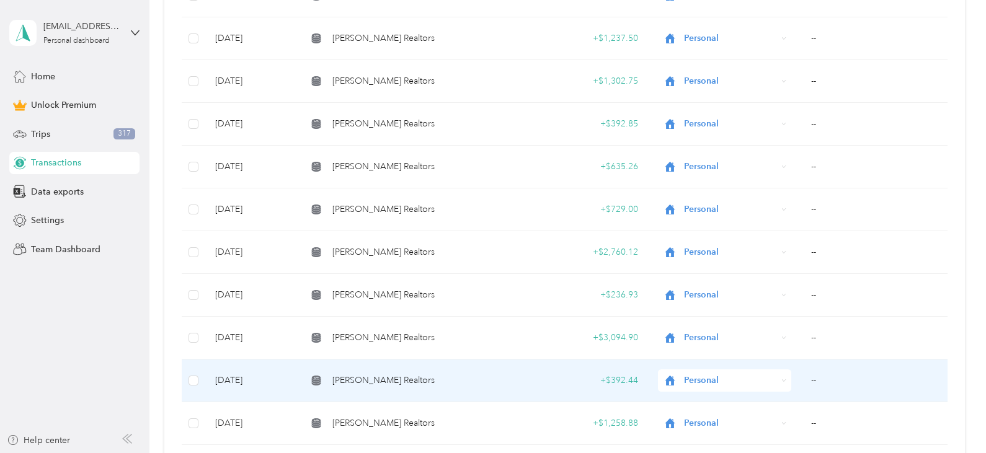
click at [475, 393] on td "Charles Burt Realtors" at bounding box center [406, 381] width 219 height 43
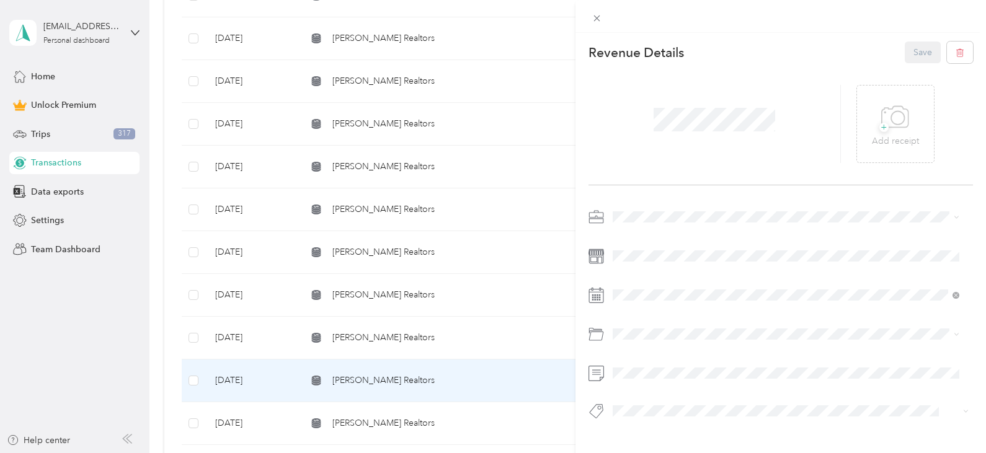
click at [332, 340] on div "This revenue cannot be edited because it is either under review, approved, or p…" at bounding box center [493, 226] width 986 height 453
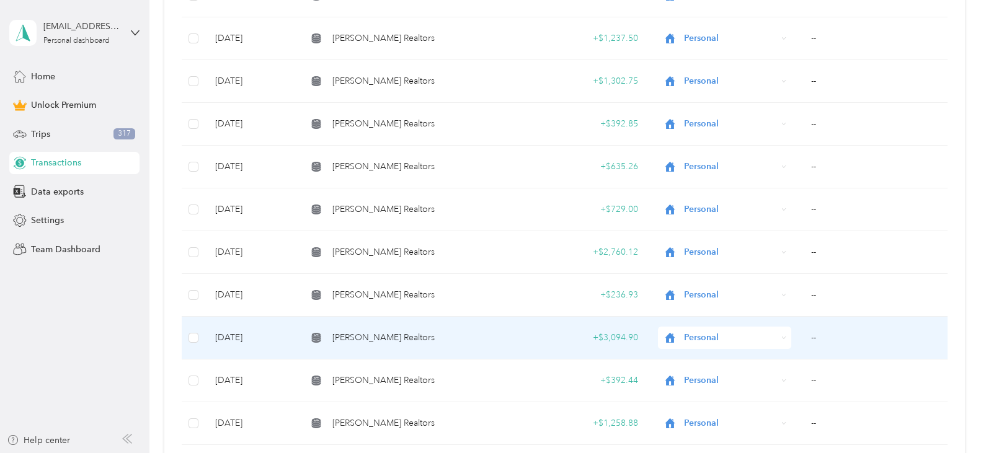
click at [341, 336] on span "Charles Burt Realtors" at bounding box center [383, 338] width 102 height 14
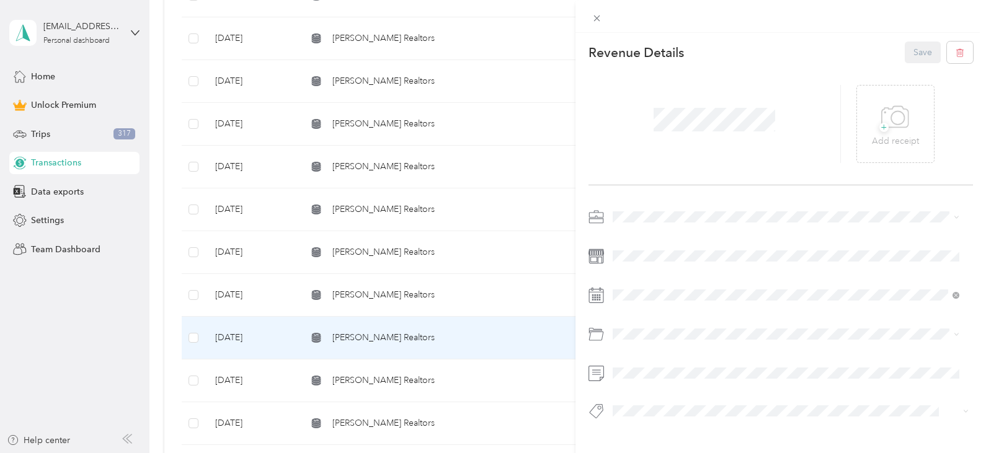
click at [338, 299] on div "This revenue cannot be edited because it is either under review, approved, or p…" at bounding box center [493, 226] width 986 height 453
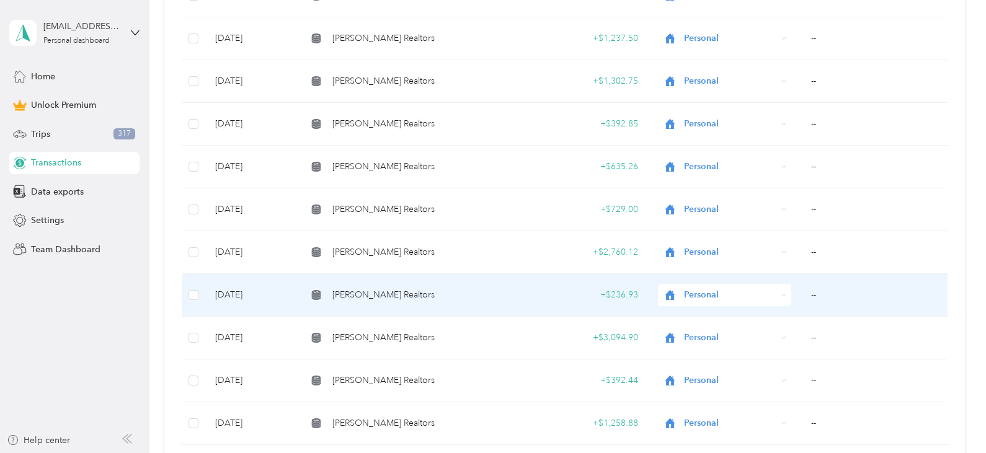
click at [352, 286] on td "Charles Burt Realtors" at bounding box center [406, 295] width 219 height 43
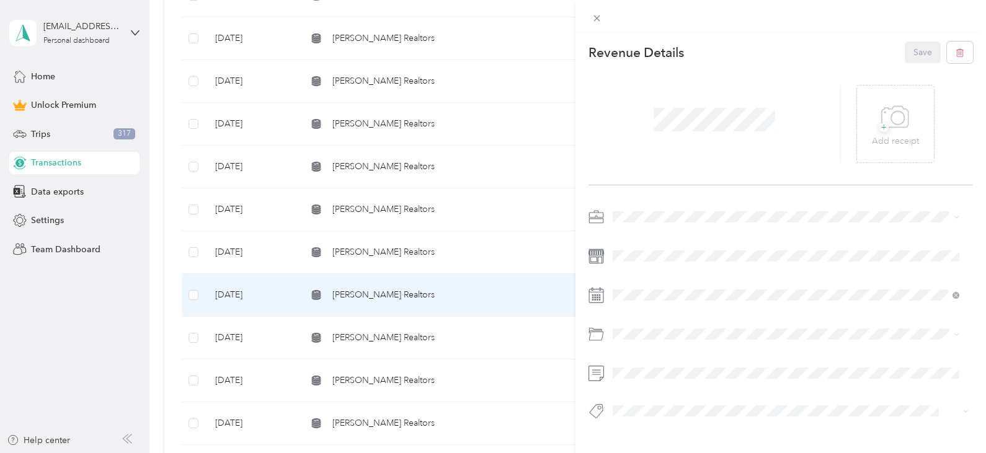
click at [345, 255] on div "This revenue cannot be edited because it is either under review, approved, or p…" at bounding box center [493, 226] width 986 height 453
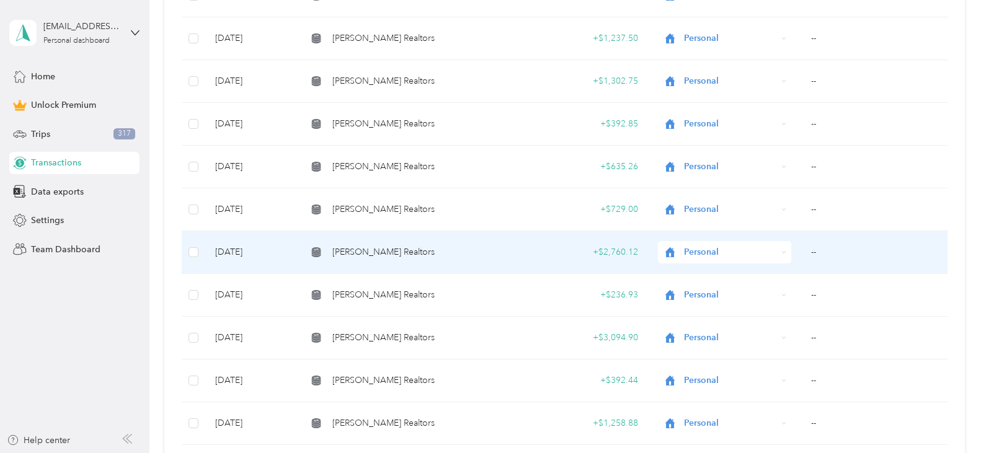
click at [344, 251] on span "Charles Burt Realtors" at bounding box center [383, 253] width 102 height 14
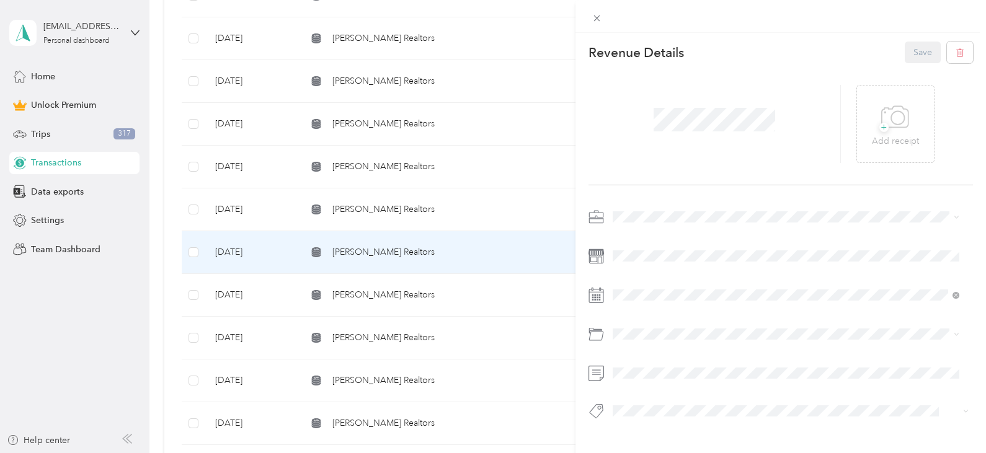
drag, startPoint x: 409, startPoint y: 202, endPoint x: 366, endPoint y: 216, distance: 45.9
click at [409, 202] on div "This revenue cannot be edited because it is either under review, approved, or p…" at bounding box center [493, 226] width 986 height 453
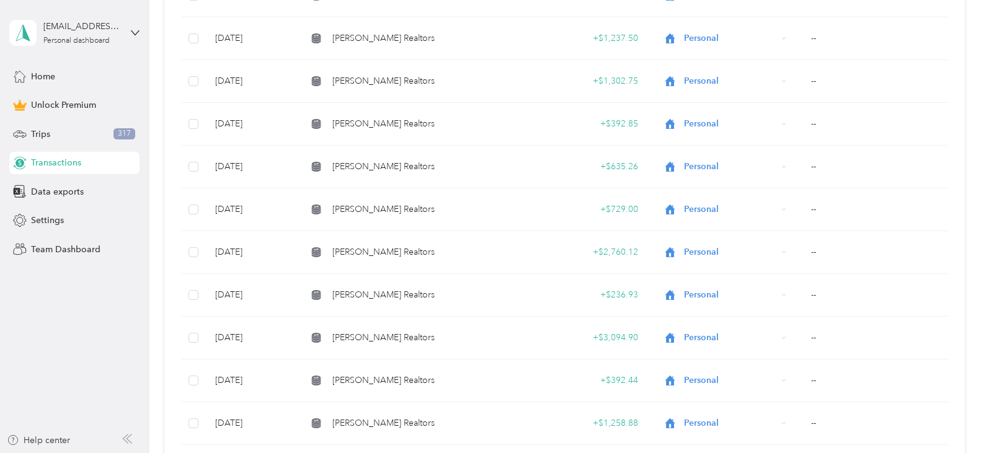
click at [346, 218] on div at bounding box center [493, 226] width 986 height 453
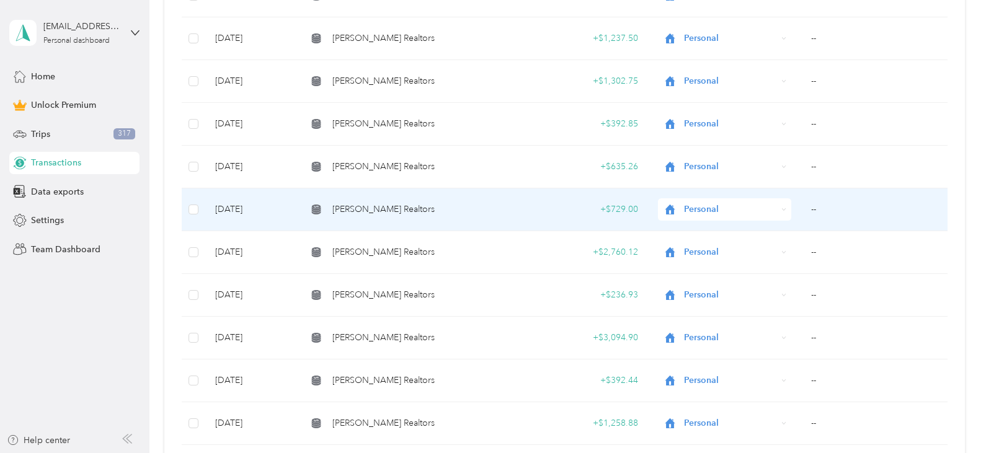
click at [349, 218] on td "Charles Burt Realtors" at bounding box center [406, 210] width 219 height 43
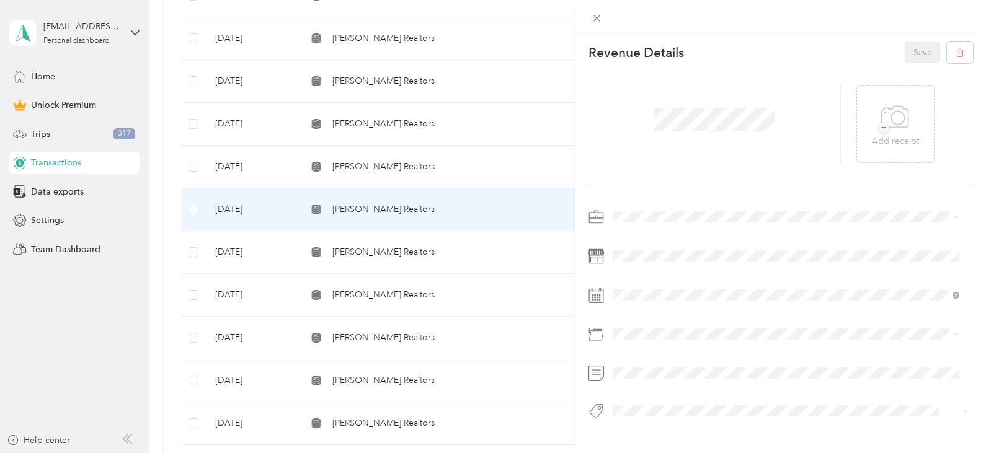
click at [348, 161] on div "This revenue cannot be edited because it is either under review, approved, or p…" at bounding box center [493, 226] width 986 height 453
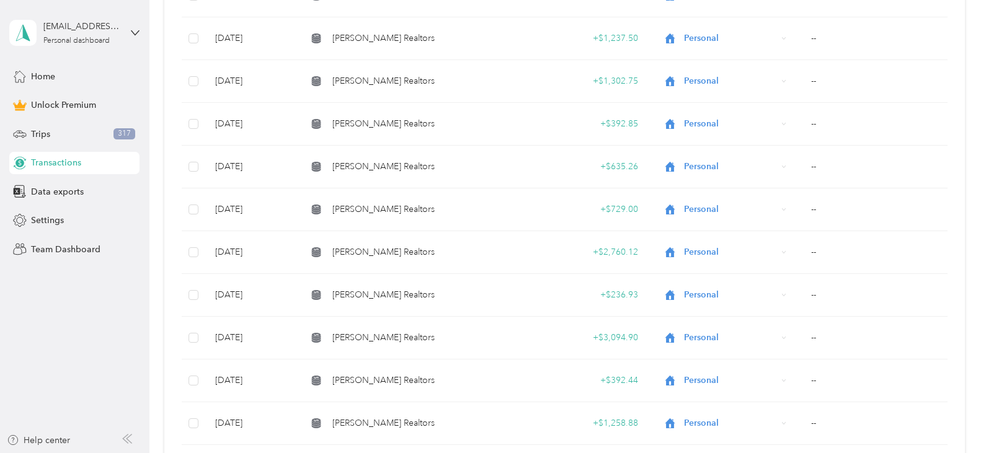
click at [332, 165] on span "Charles Burt Realtors" at bounding box center [383, 167] width 102 height 14
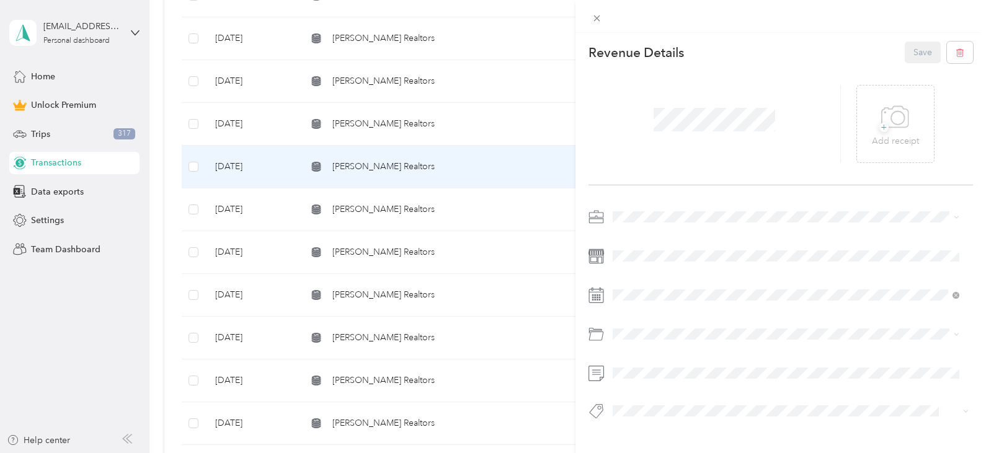
click at [407, 106] on div "This revenue cannot be edited because it is either under review, approved, or p…" at bounding box center [493, 226] width 986 height 453
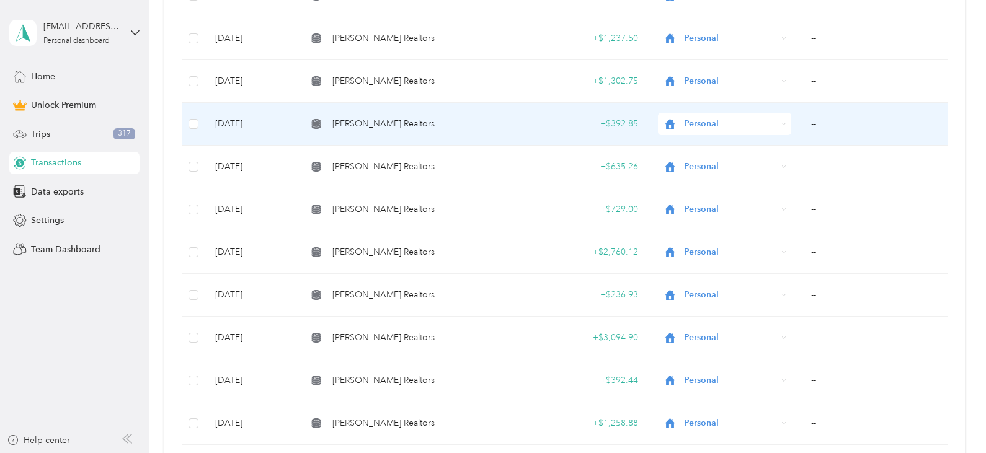
click at [386, 120] on span "Charles Burt Realtors" at bounding box center [383, 124] width 102 height 14
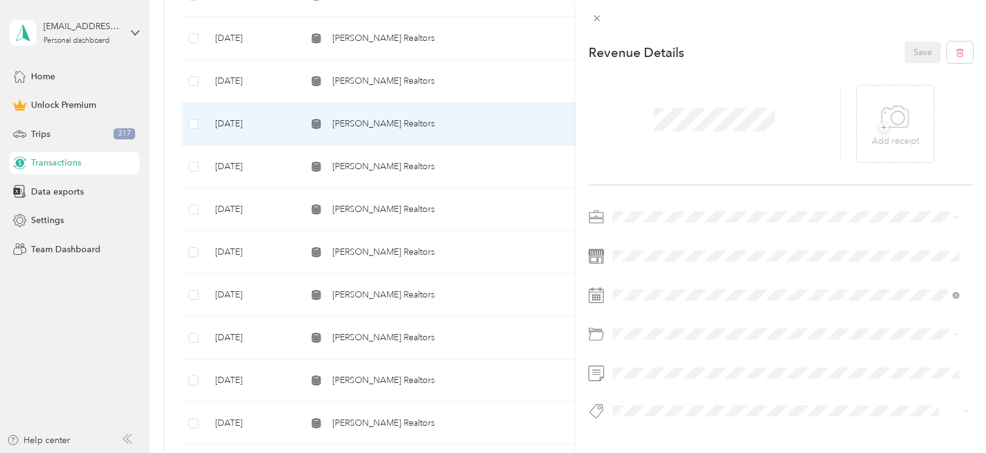
scroll to position [940, 0]
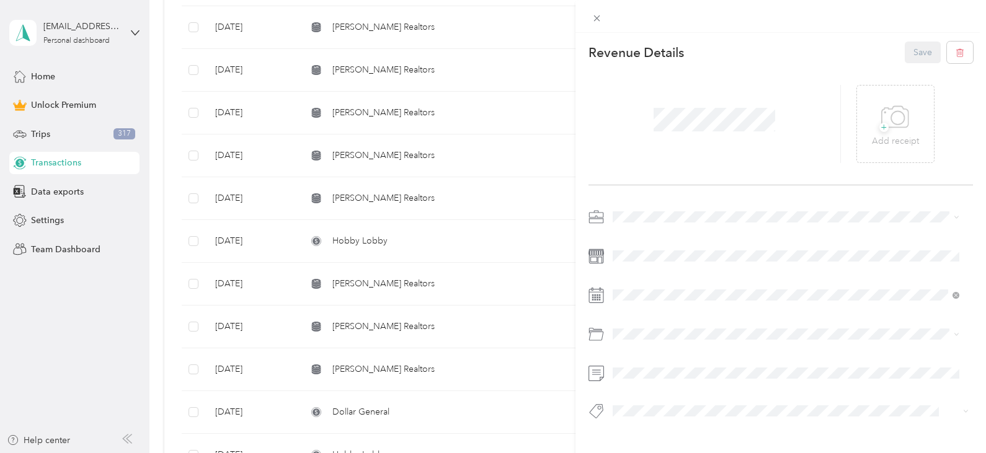
click at [460, 190] on div "This revenue cannot be edited because it is either under review, approved, or p…" at bounding box center [493, 226] width 986 height 453
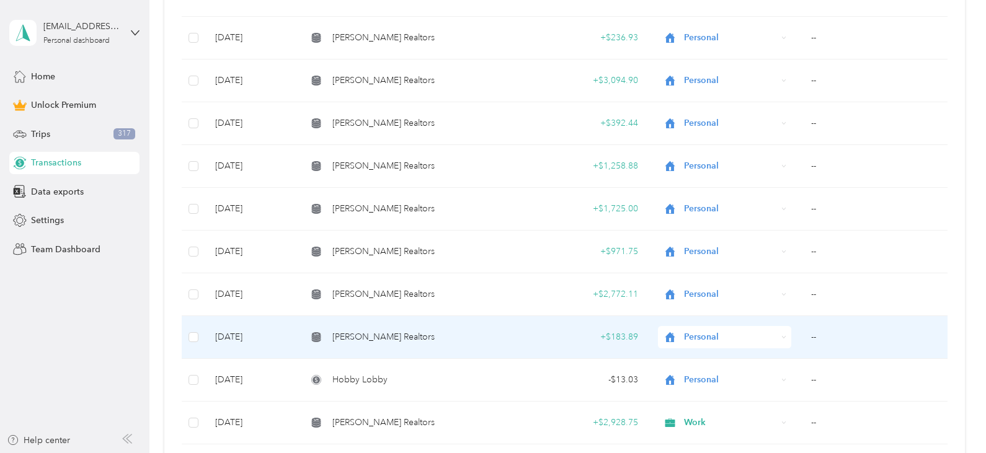
scroll to position [801, 0]
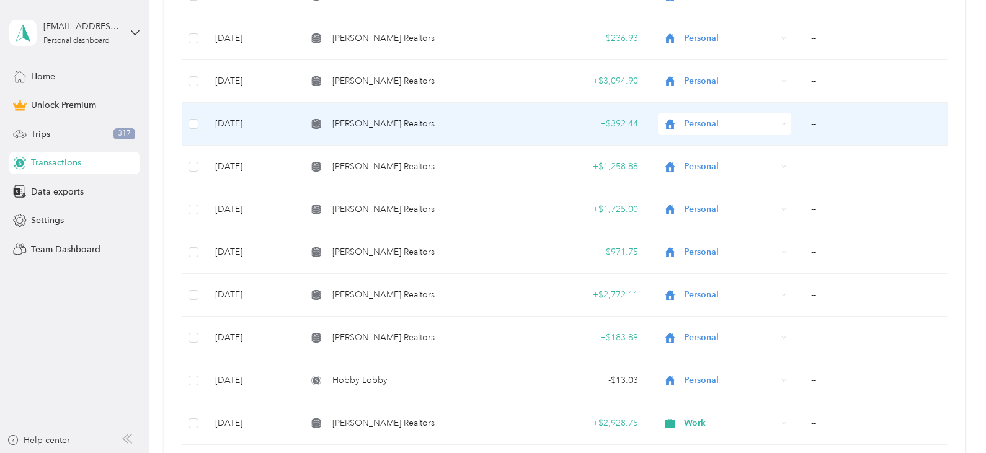
click at [492, 143] on td "Charles Burt Realtors" at bounding box center [406, 124] width 219 height 43
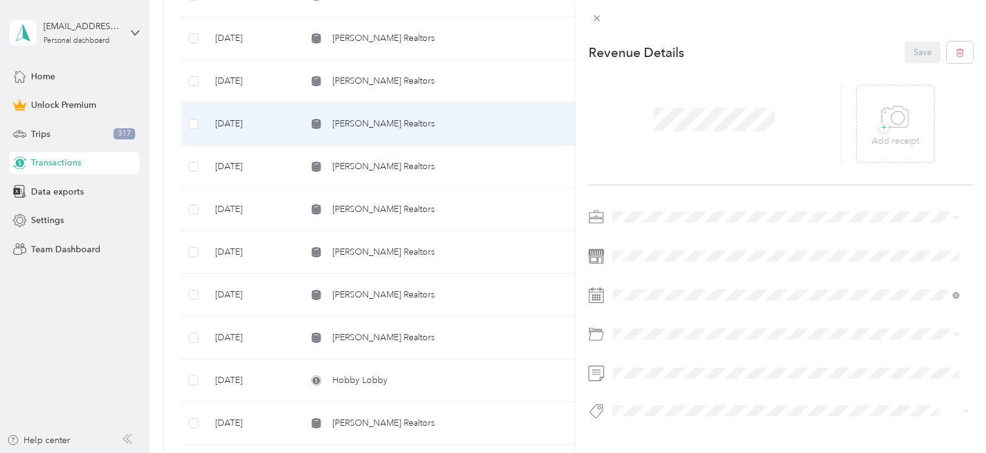
click at [478, 146] on div "This revenue cannot be edited because it is either under review, approved, or p…" at bounding box center [493, 226] width 986 height 453
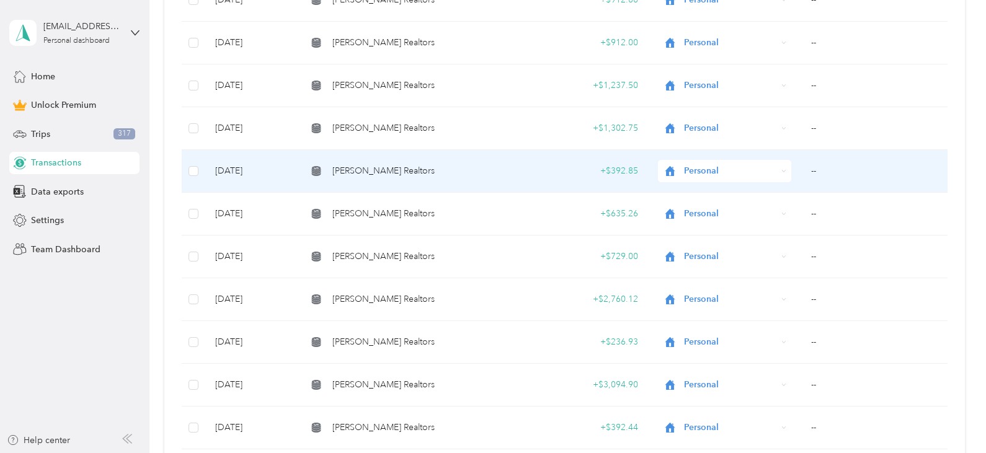
scroll to position [496, 0]
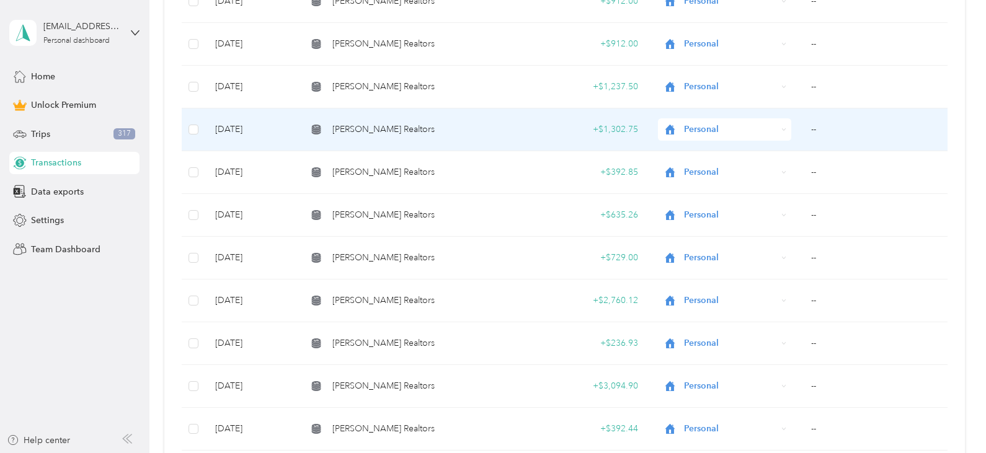
click at [510, 136] on td "Charles Burt Realtors" at bounding box center [406, 130] width 219 height 43
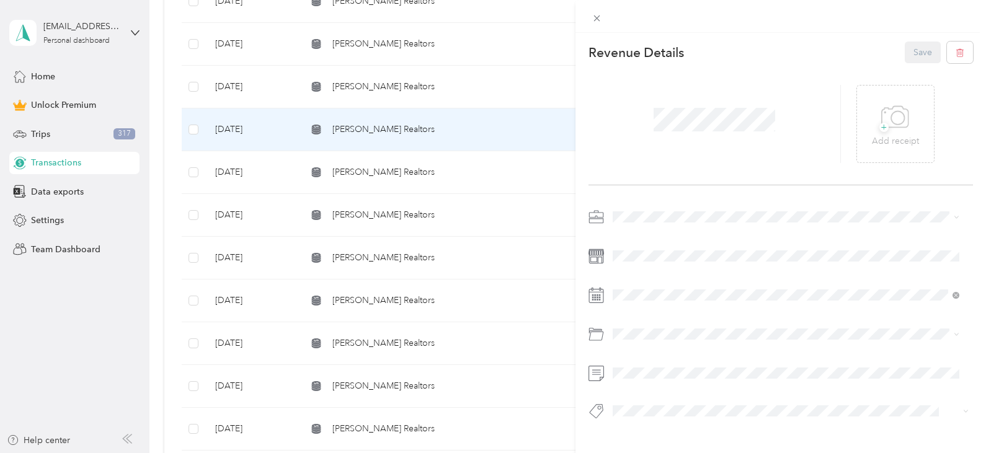
drag, startPoint x: 313, startPoint y: 80, endPoint x: 291, endPoint y: 81, distance: 22.3
click at [313, 80] on div "This revenue cannot be edited because it is either under review, approved, or p…" at bounding box center [493, 226] width 986 height 453
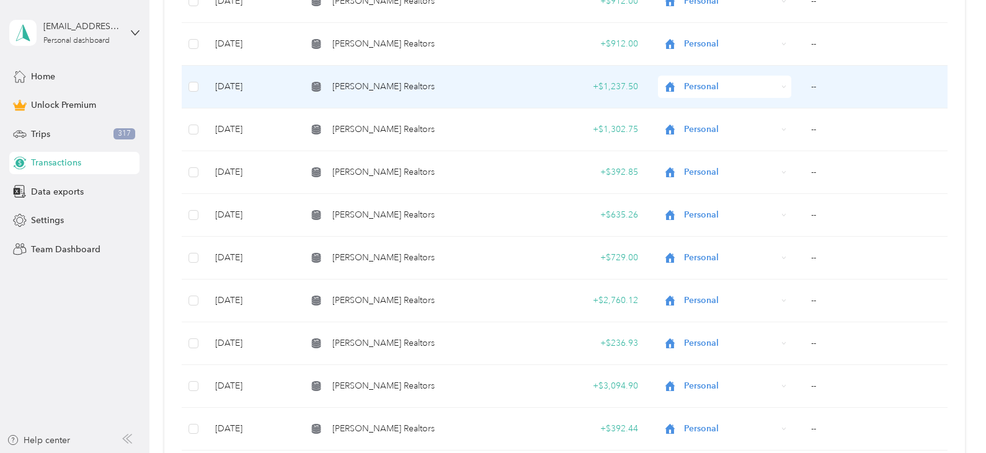
click at [261, 86] on td "May 2, 2025" at bounding box center [251, 87] width 92 height 43
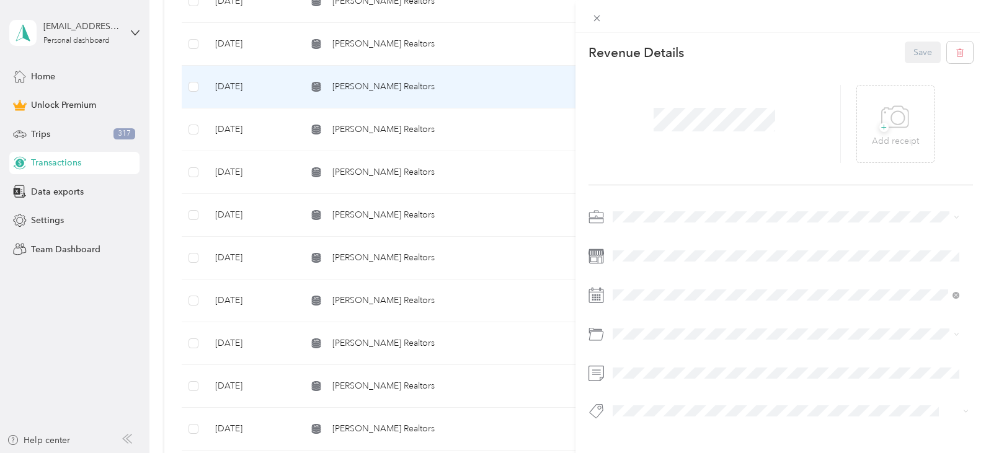
click at [371, 40] on div "This revenue cannot be edited because it is either under review, approved, or p…" at bounding box center [493, 226] width 986 height 453
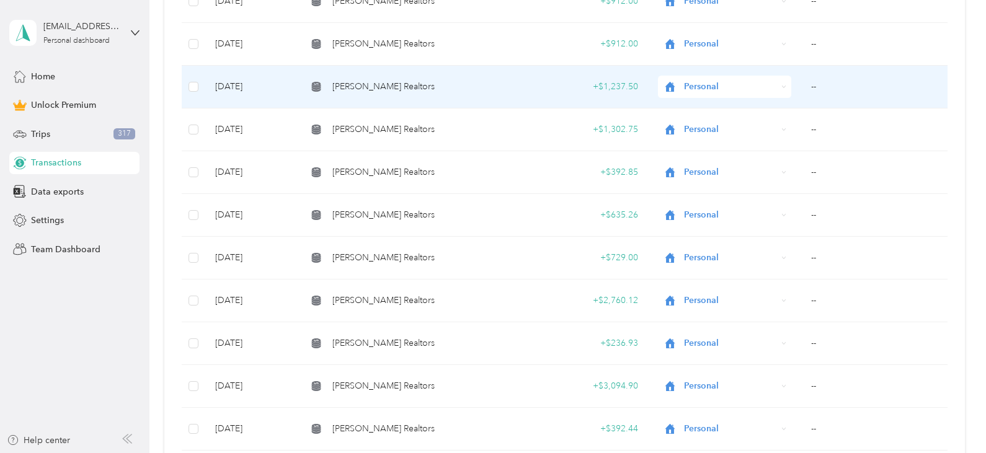
click at [371, 453] on div "This revenue cannot be edited because it is either under review, approved, or p…" at bounding box center [490, 453] width 980 height 0
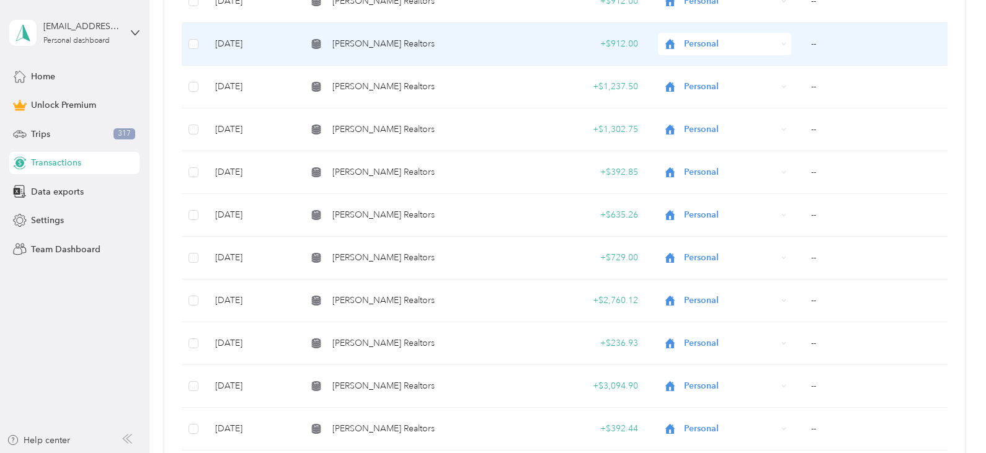
click at [371, 40] on span "Charles Burt Realtors" at bounding box center [383, 44] width 102 height 14
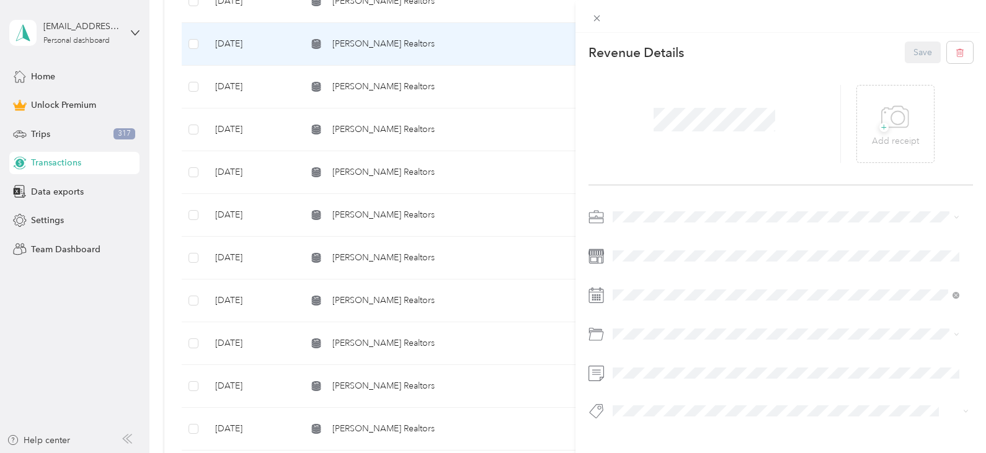
click at [466, 141] on div "This revenue cannot be edited because it is either under review, approved, or p…" at bounding box center [493, 226] width 986 height 453
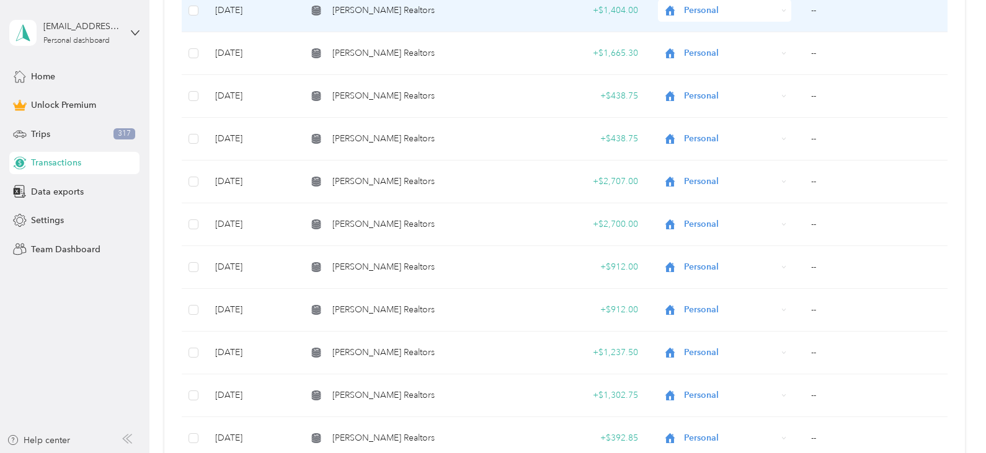
scroll to position [229, 0]
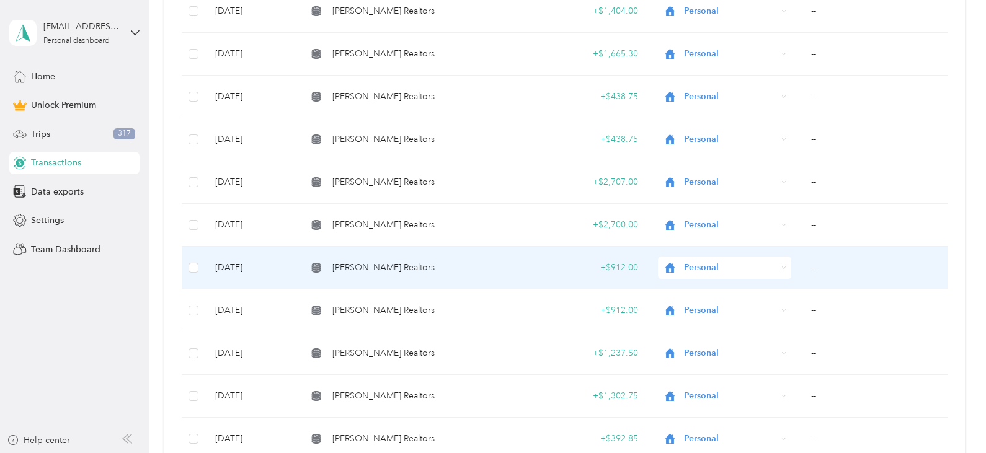
click at [373, 266] on span "Charles Burt Realtors" at bounding box center [383, 268] width 102 height 14
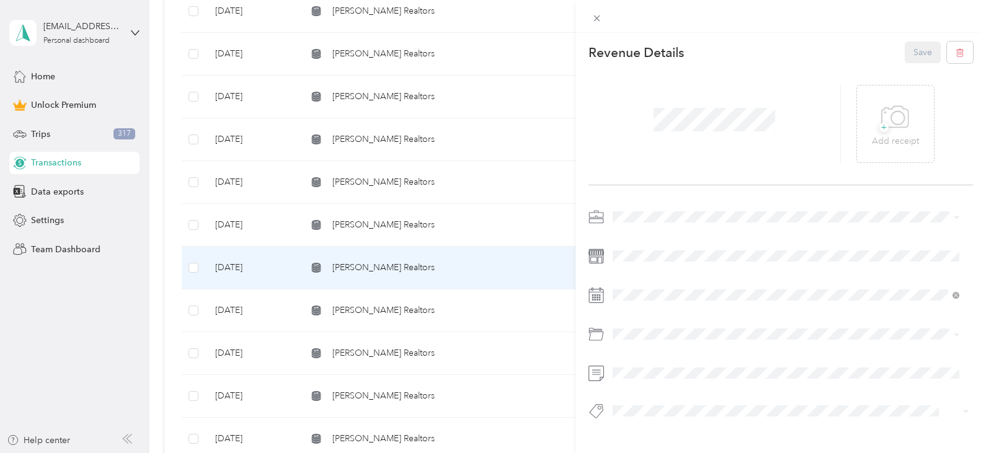
click at [369, 298] on div "This revenue cannot be edited because it is either under review, approved, or p…" at bounding box center [493, 226] width 986 height 453
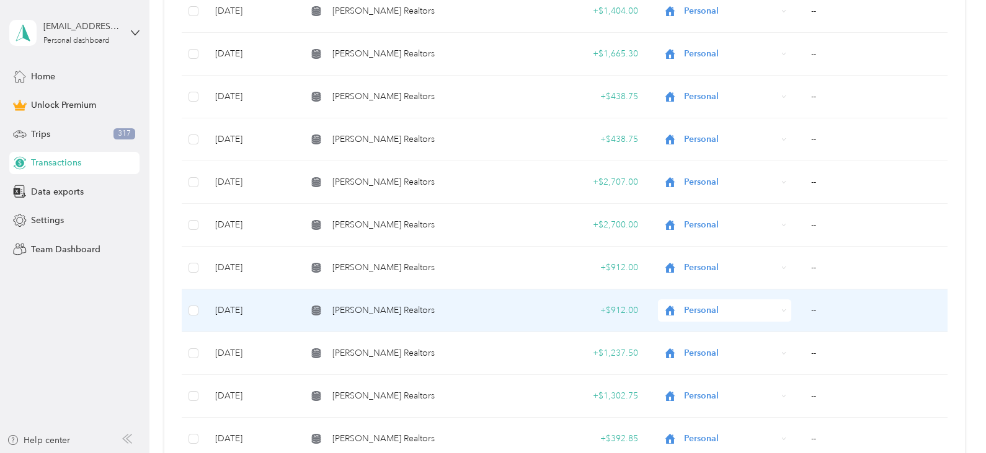
click at [388, 298] on td "Charles Burt Realtors" at bounding box center [406, 311] width 219 height 43
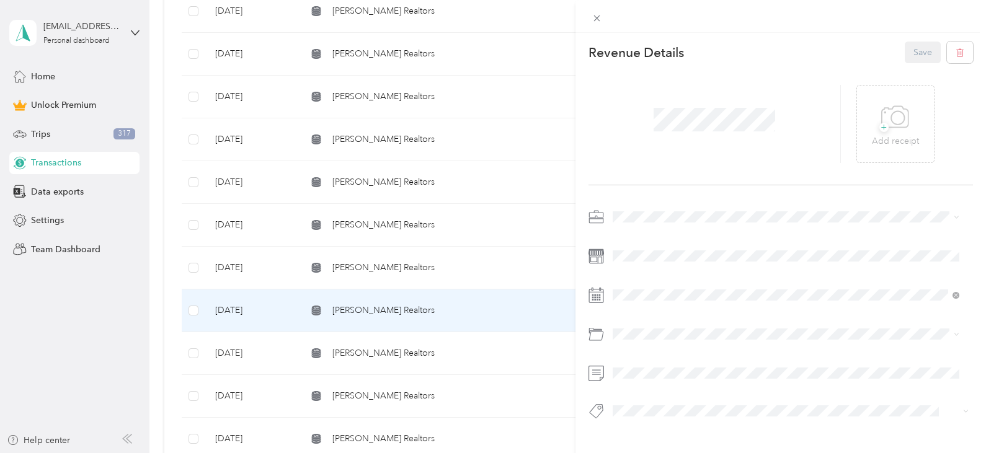
click at [410, 274] on div "This revenue cannot be edited because it is either under review, approved, or p…" at bounding box center [493, 226] width 986 height 453
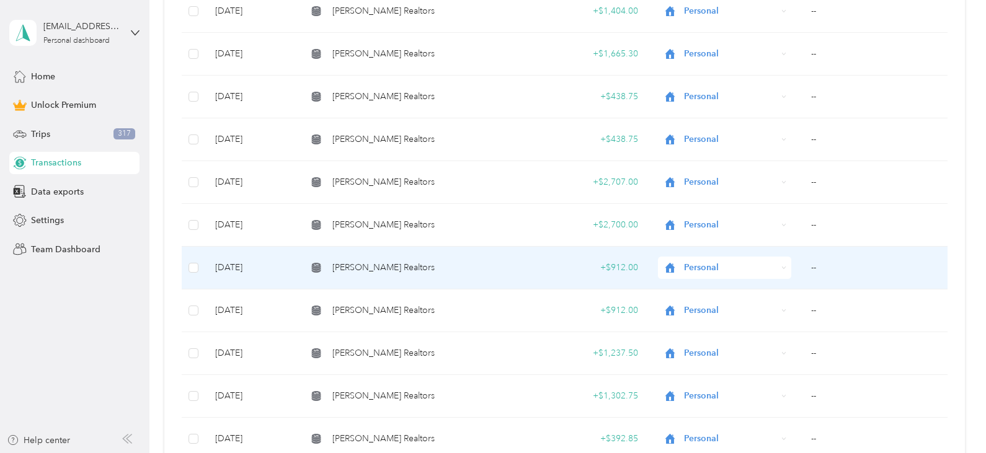
click at [373, 269] on span "Charles Burt Realtors" at bounding box center [383, 268] width 102 height 14
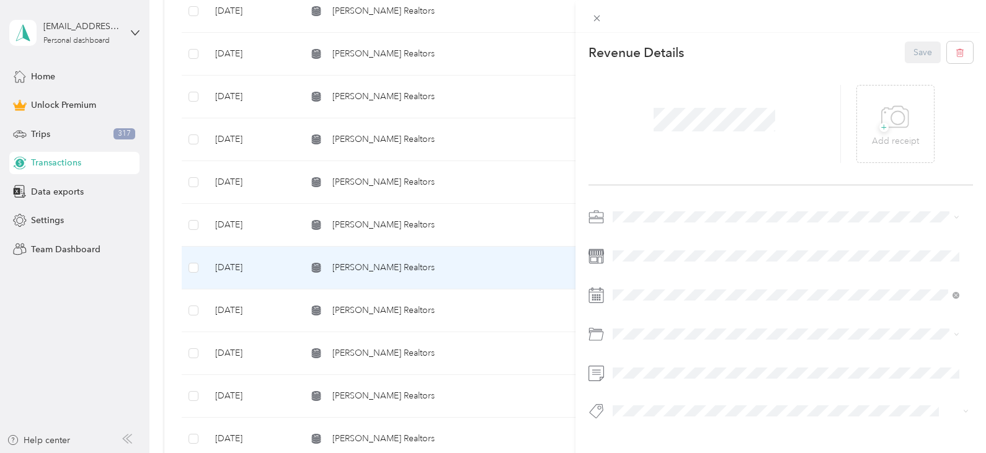
click at [373, 269] on div "This revenue cannot be edited because it is either under review, approved, or p…" at bounding box center [493, 226] width 986 height 453
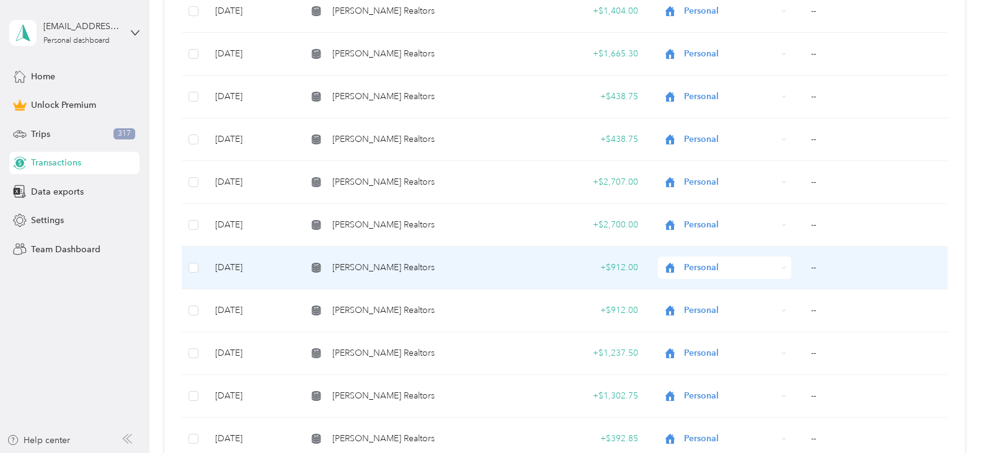
click at [818, 265] on td "--" at bounding box center [874, 268] width 146 height 43
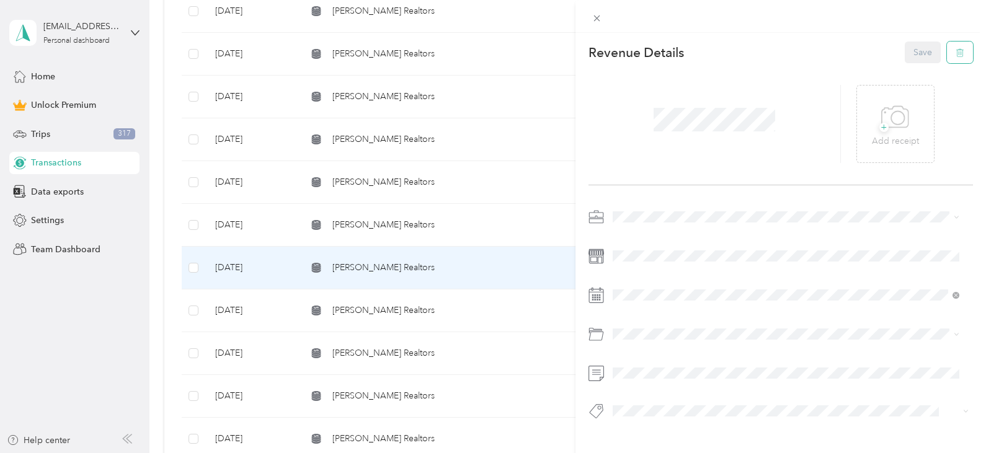
click at [955, 51] on button "button" at bounding box center [960, 53] width 26 height 22
click at [912, 57] on button "Yes" at bounding box center [914, 61] width 24 height 20
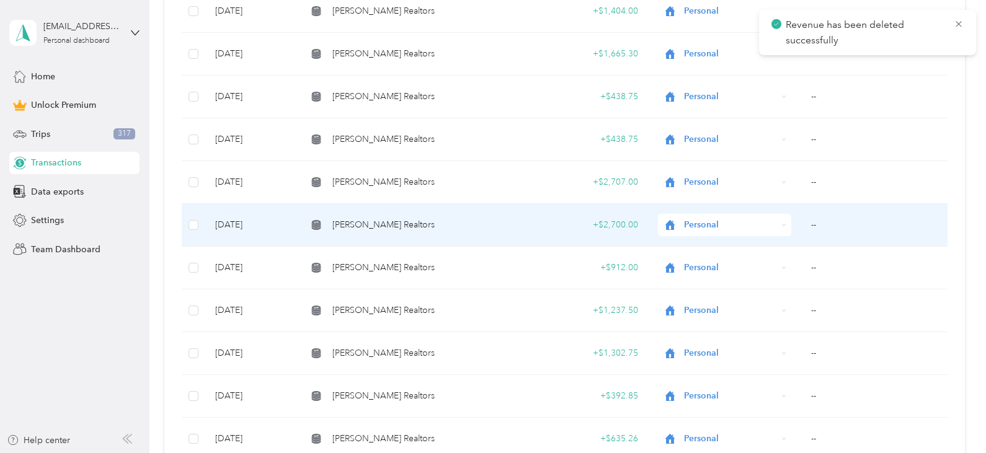
click at [445, 221] on div "Charles Burt Realtors" at bounding box center [406, 225] width 199 height 14
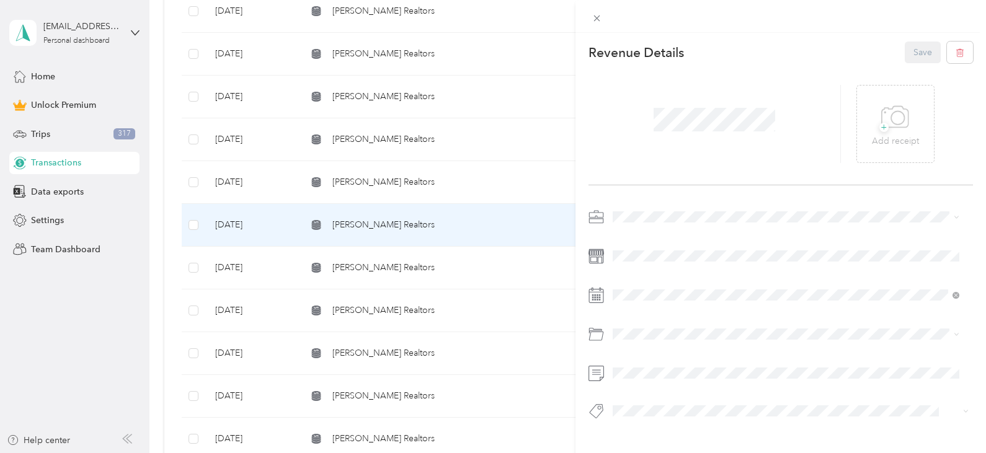
click at [339, 207] on div "This revenue cannot be edited because it is either under review, approved, or p…" at bounding box center [493, 226] width 986 height 453
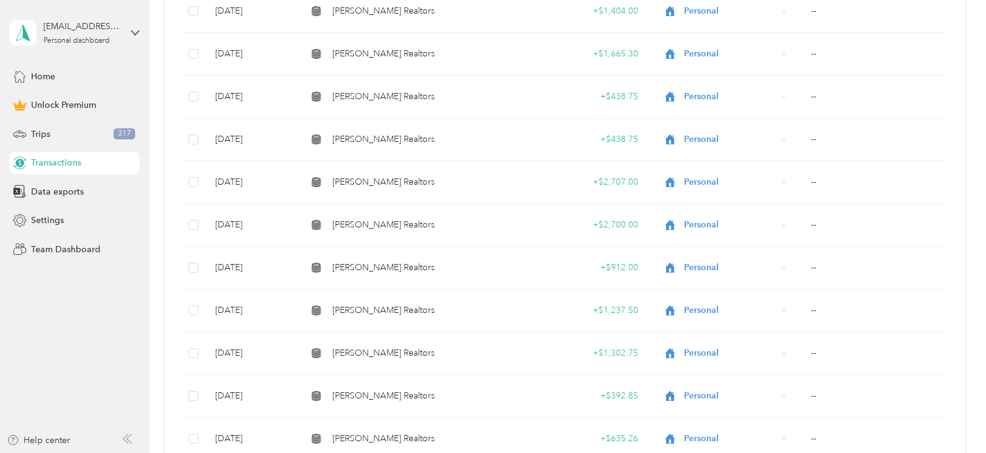
click at [244, 197] on td "Jul 10, 2025" at bounding box center [251, 182] width 92 height 43
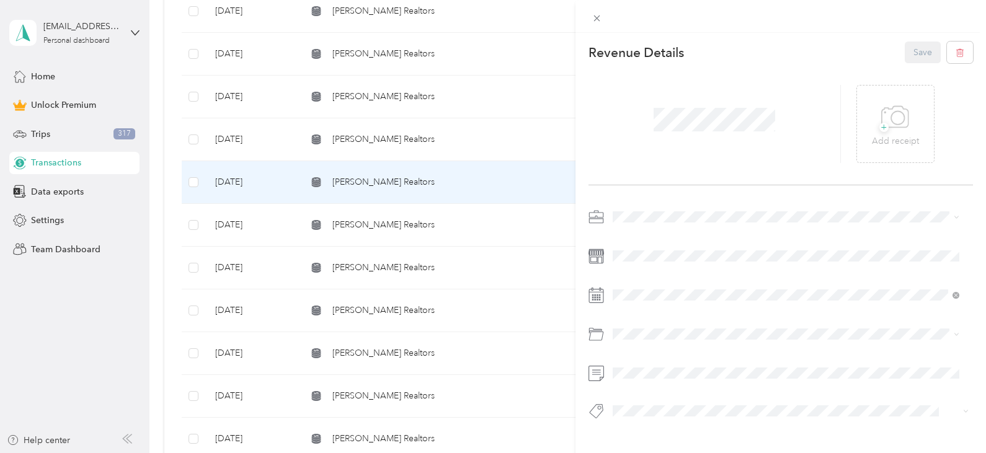
click at [381, 145] on div "This revenue cannot be edited because it is either under review, approved, or p…" at bounding box center [493, 226] width 986 height 453
